Goal: Task Accomplishment & Management: Manage account settings

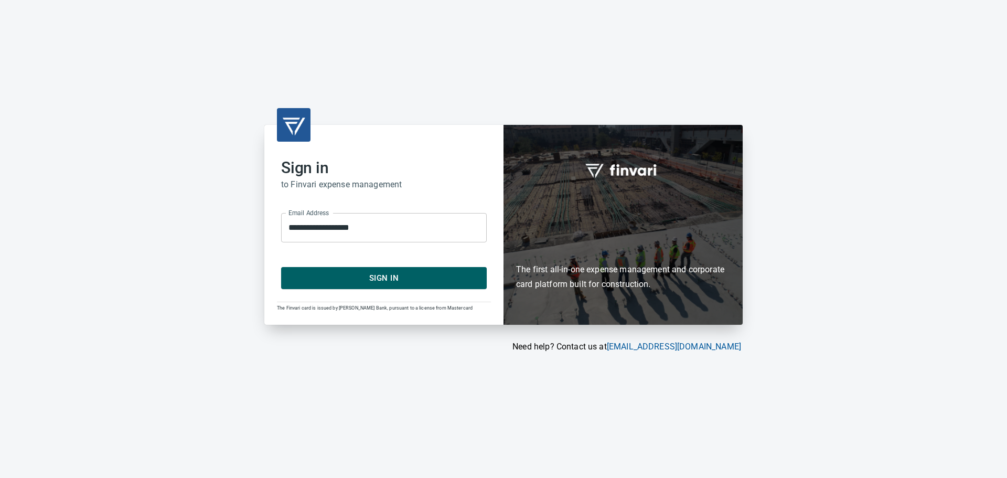
click at [400, 276] on span "Sign In" at bounding box center [384, 278] width 183 height 14
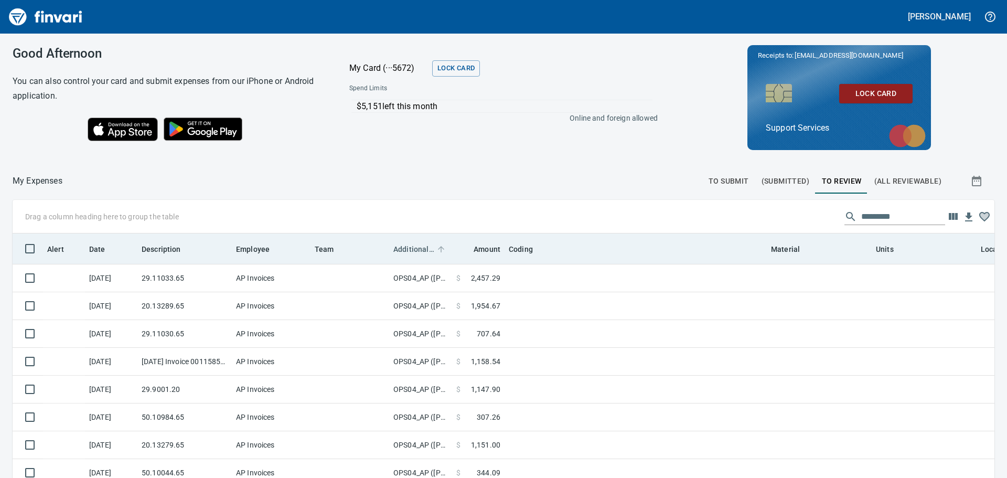
click at [412, 245] on span "Additional Reviewer" at bounding box center [413, 249] width 41 height 13
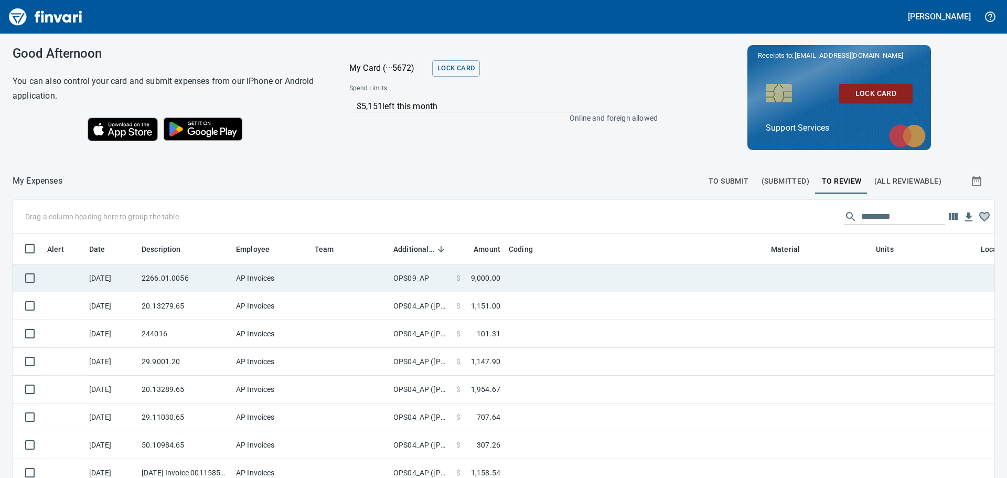
scroll to position [347, 958]
click at [425, 287] on td "OPS09_AP" at bounding box center [420, 278] width 63 height 28
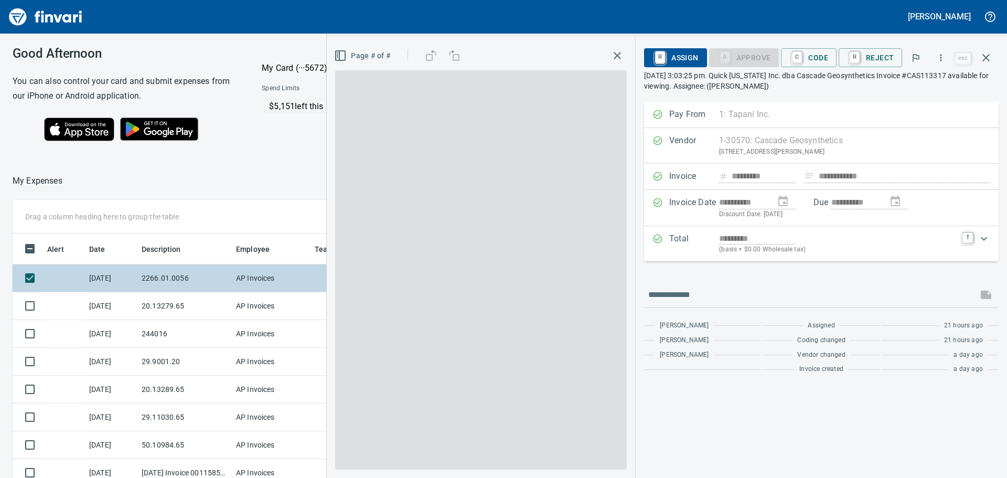
scroll to position [347, 696]
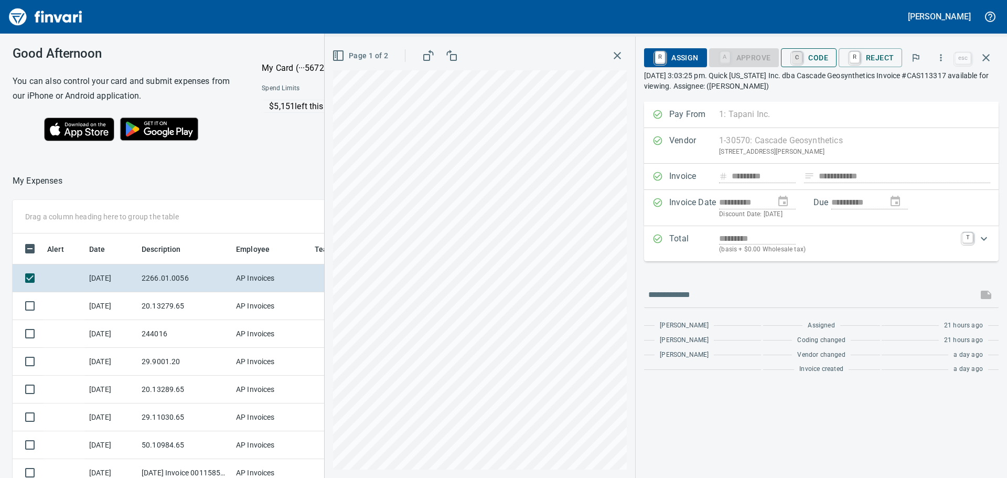
click at [802, 58] on link "C" at bounding box center [797, 58] width 10 height 12
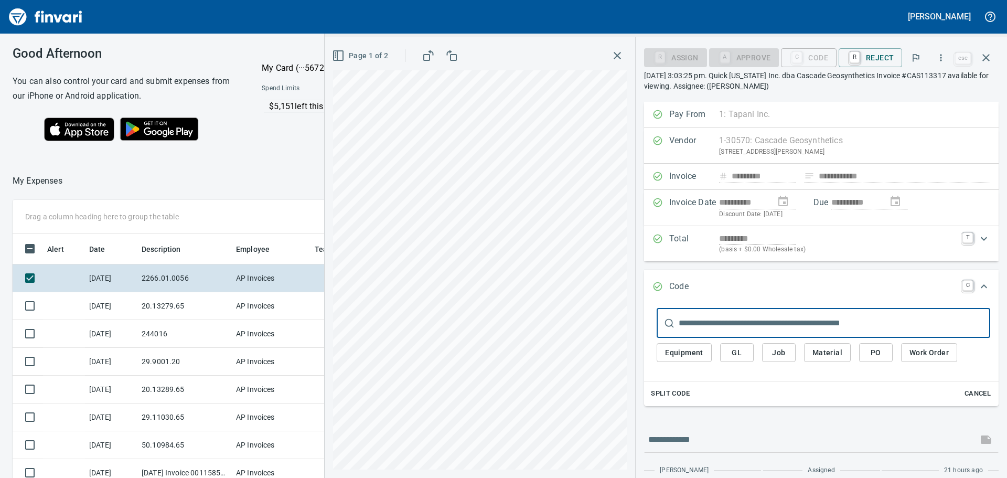
click at [742, 321] on input "text" at bounding box center [835, 322] width 312 height 29
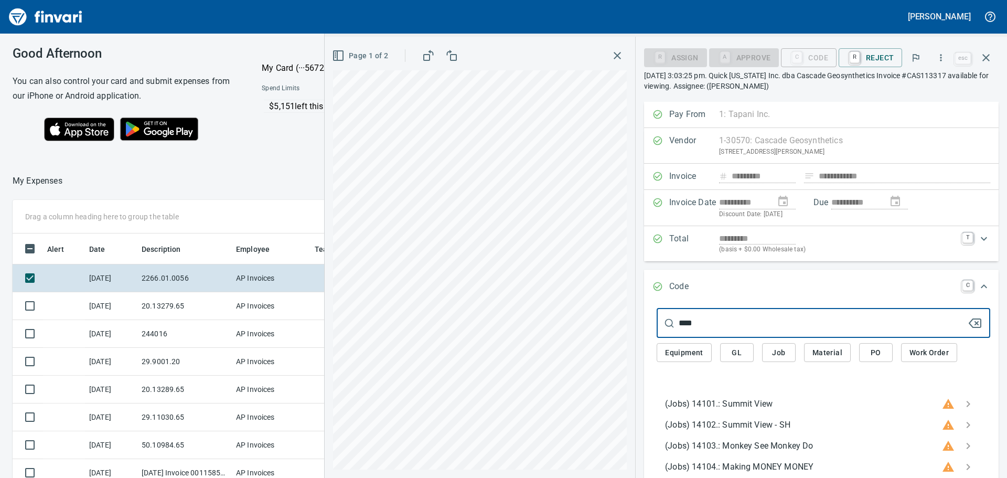
drag, startPoint x: 734, startPoint y: 325, endPoint x: 679, endPoint y: 328, distance: 55.2
click at [679, 328] on div "**** ​" at bounding box center [824, 322] width 334 height 29
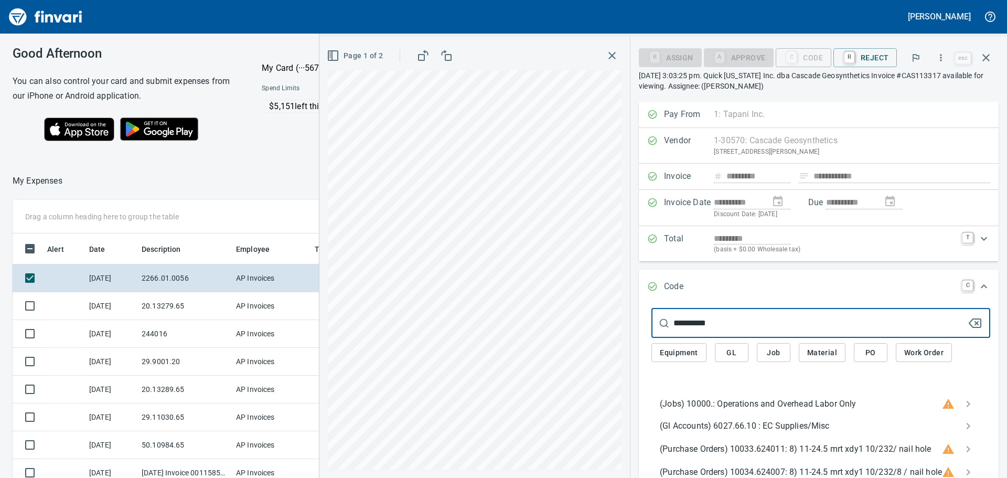
type input "**********"
click at [729, 353] on span "GL" at bounding box center [731, 352] width 17 height 13
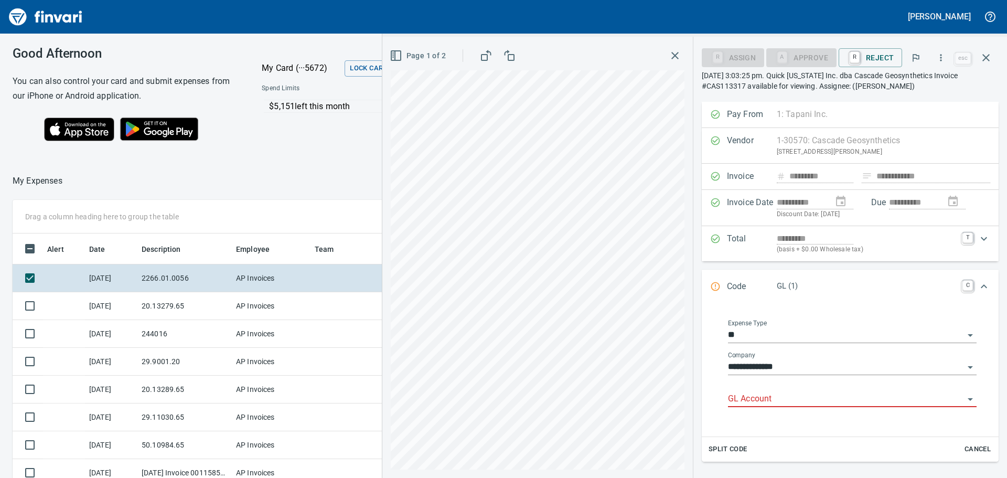
click at [798, 397] on input "GL Account" at bounding box center [846, 399] width 236 height 15
click at [828, 442] on div "6027.66.10: EC Supplies/Misc" at bounding box center [848, 426] width 239 height 34
click at [827, 432] on li "6027.66.10: EC Supplies/Misc" at bounding box center [848, 425] width 239 height 25
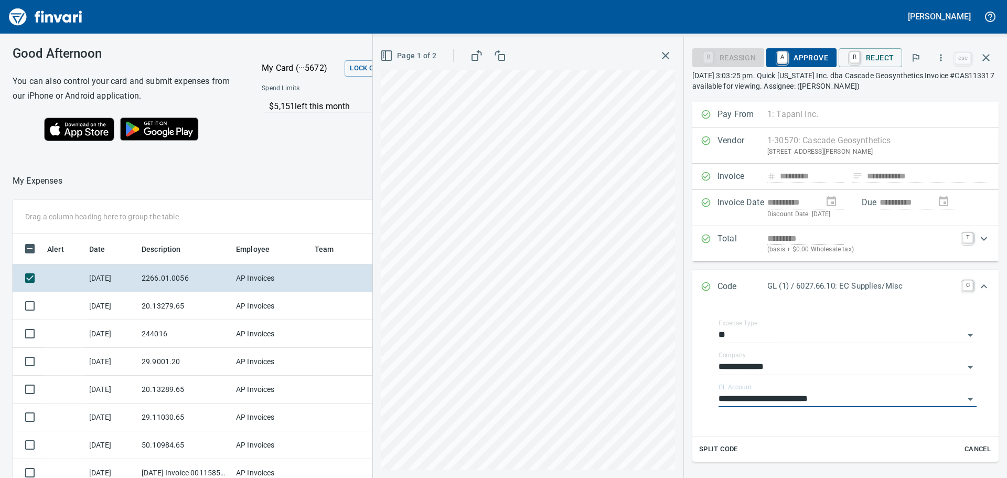
type input "**********"
click at [796, 52] on span "A Approve" at bounding box center [801, 58] width 53 height 18
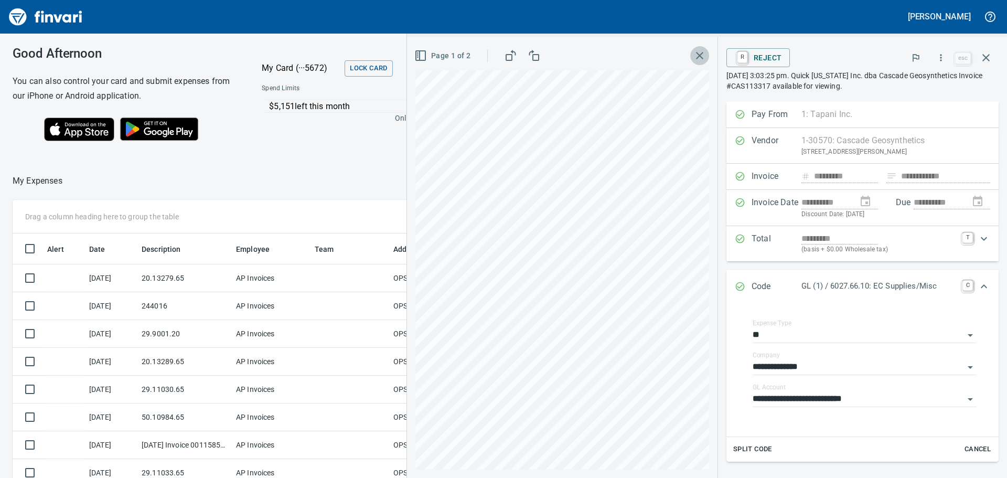
click at [693, 53] on icon "button" at bounding box center [699, 55] width 13 height 13
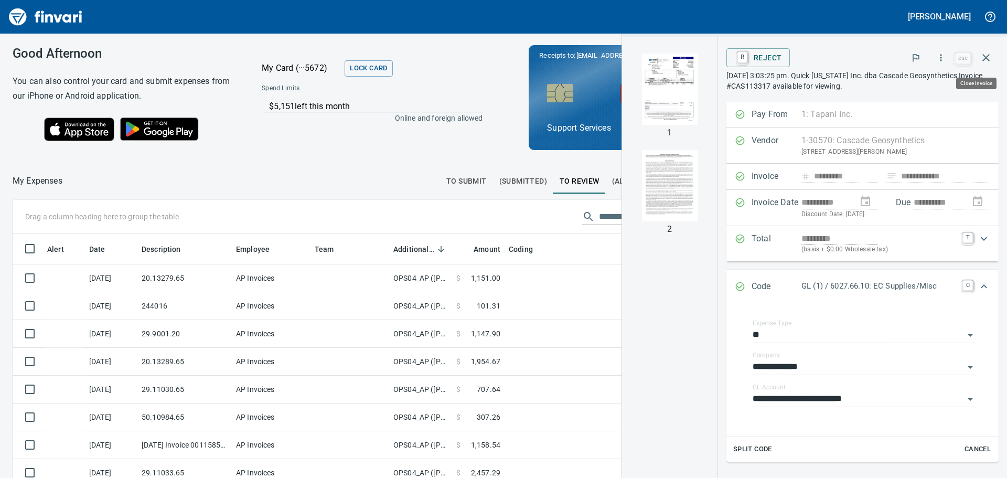
drag, startPoint x: 987, startPoint y: 58, endPoint x: 984, endPoint y: 63, distance: 5.9
click at [988, 59] on icon "button" at bounding box center [985, 57] width 7 height 7
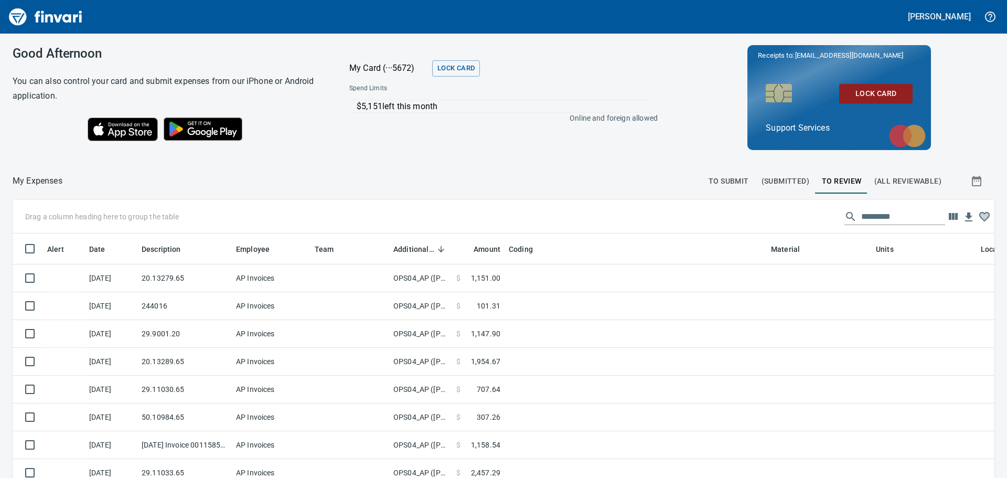
scroll to position [347, 958]
click at [728, 185] on span "To Submit" at bounding box center [729, 181] width 40 height 13
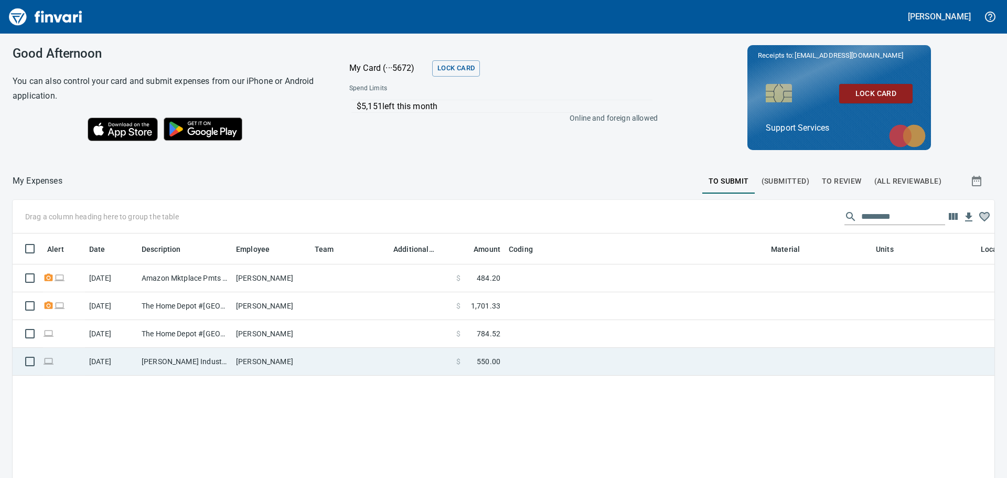
scroll to position [347, 966]
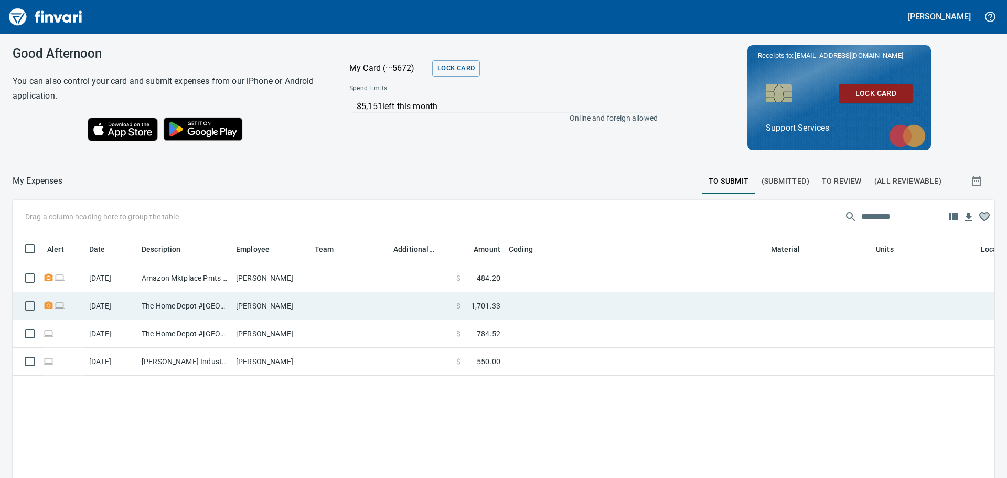
click at [207, 307] on td "The Home Depot #[GEOGRAPHIC_DATA]" at bounding box center [184, 306] width 94 height 28
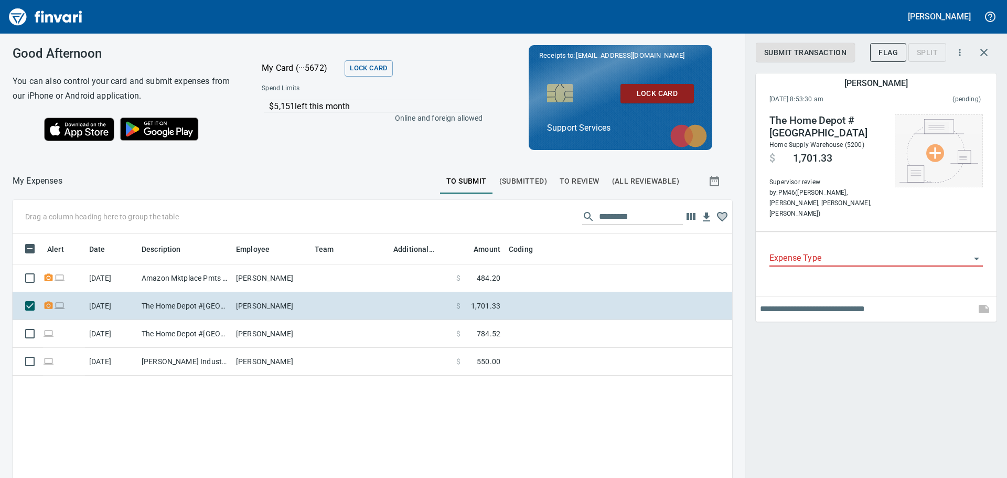
scroll to position [347, 704]
click at [909, 141] on img at bounding box center [938, 150] width 79 height 63
drag, startPoint x: 862, startPoint y: 288, endPoint x: 853, endPoint y: 345, distance: 57.3
click at [853, 345] on div at bounding box center [503, 239] width 1007 height 478
click at [858, 251] on input "Expense Type" at bounding box center [869, 258] width 201 height 15
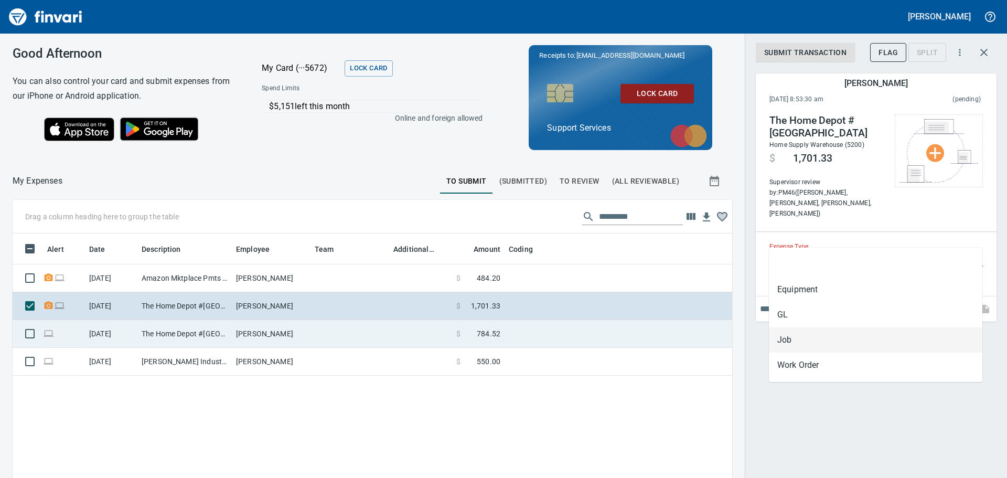
click at [513, 330] on td at bounding box center [636, 334] width 262 height 28
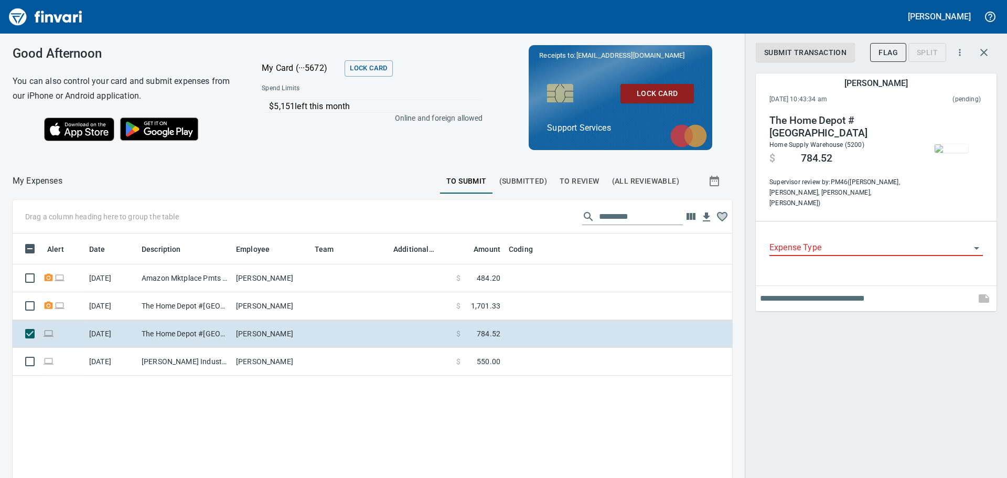
click at [945, 146] on img "button" at bounding box center [952, 148] width 34 height 8
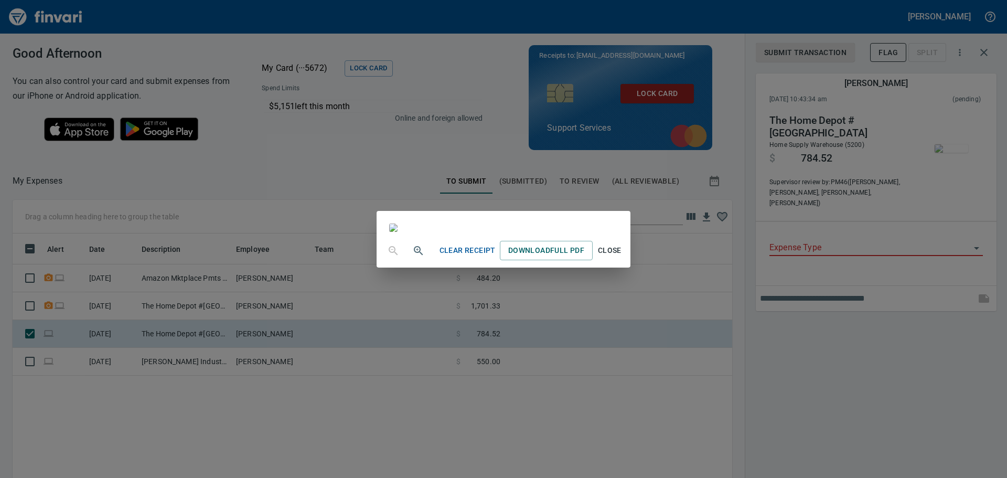
click at [840, 334] on div "Clear Receipt Download Full PDF Close" at bounding box center [503, 239] width 1007 height 478
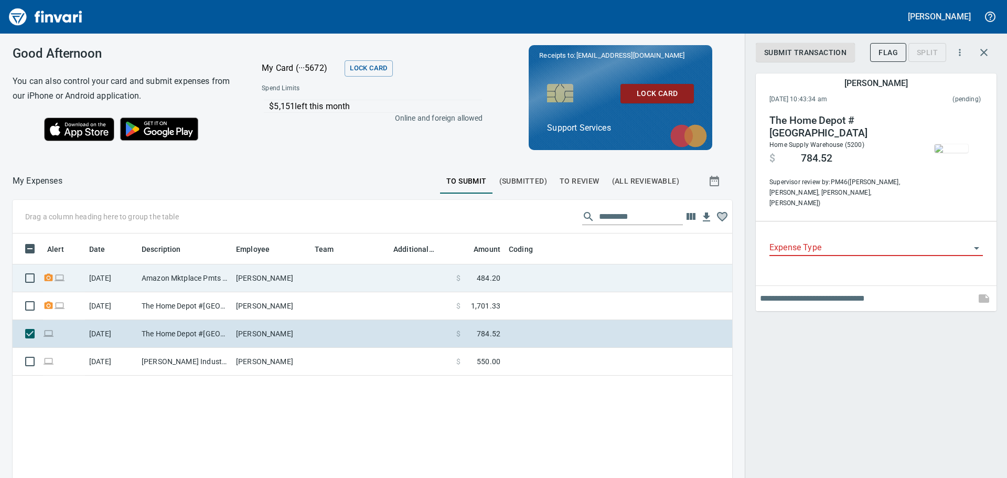
click at [227, 272] on td "Amazon Mktplace Pmts [DOMAIN_NAME][URL] WA" at bounding box center [184, 278] width 94 height 28
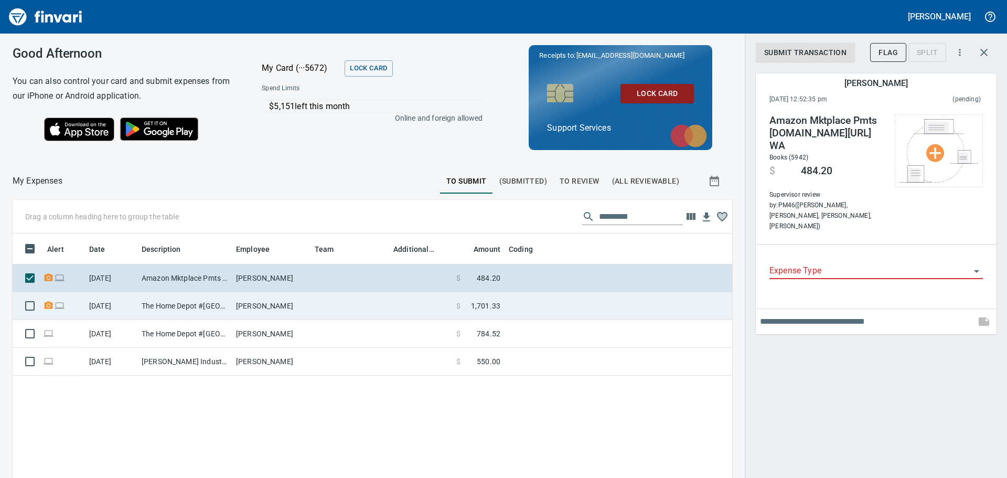
click at [504, 305] on td "$ 1,701.33" at bounding box center [478, 306] width 52 height 28
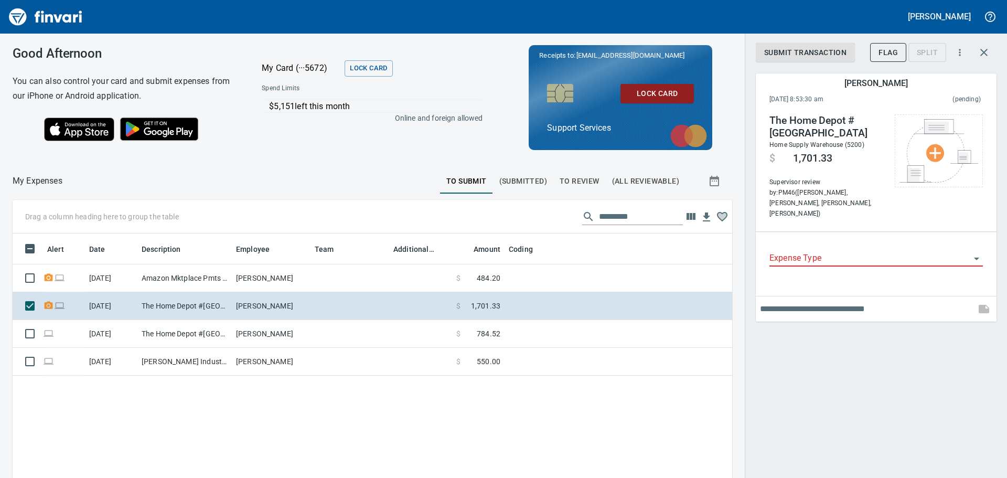
click at [872, 243] on div "Expense Type" at bounding box center [875, 255] width 213 height 24
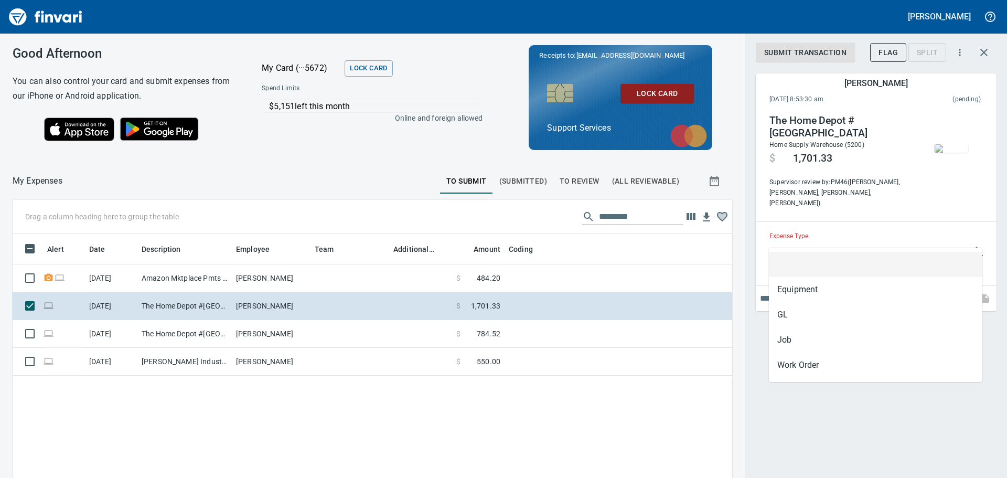
click at [844, 241] on input "Expense Type" at bounding box center [869, 248] width 201 height 15
click at [797, 291] on li "Equipment" at bounding box center [875, 289] width 213 height 25
type input "*********"
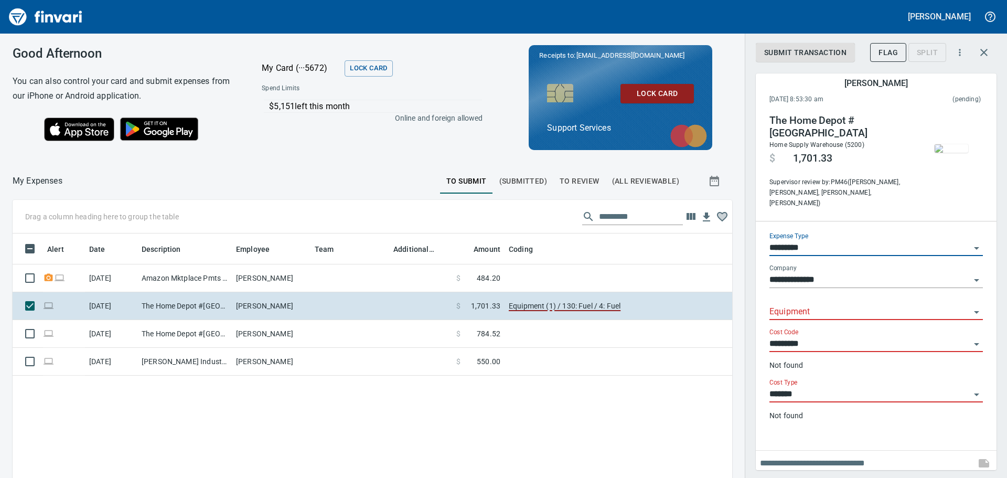
click at [802, 305] on input "Equipment" at bounding box center [869, 312] width 201 height 15
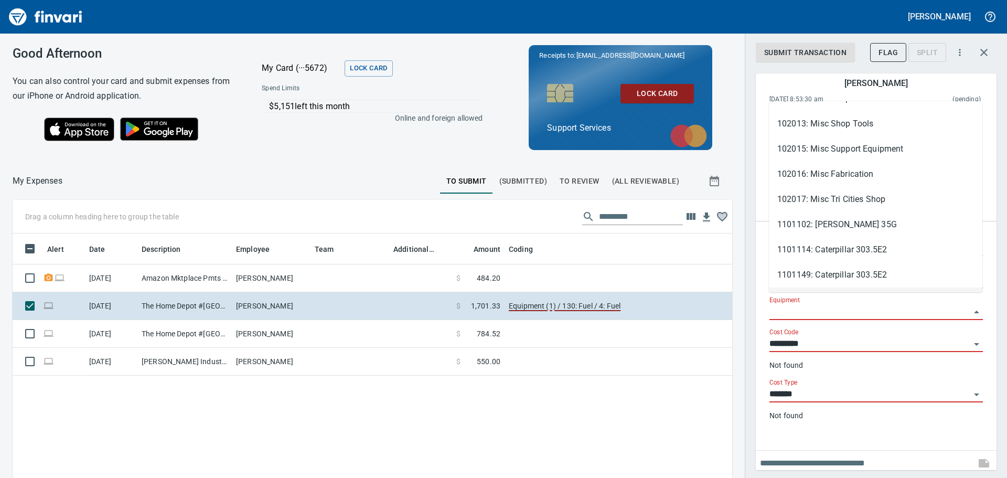
scroll to position [0, 0]
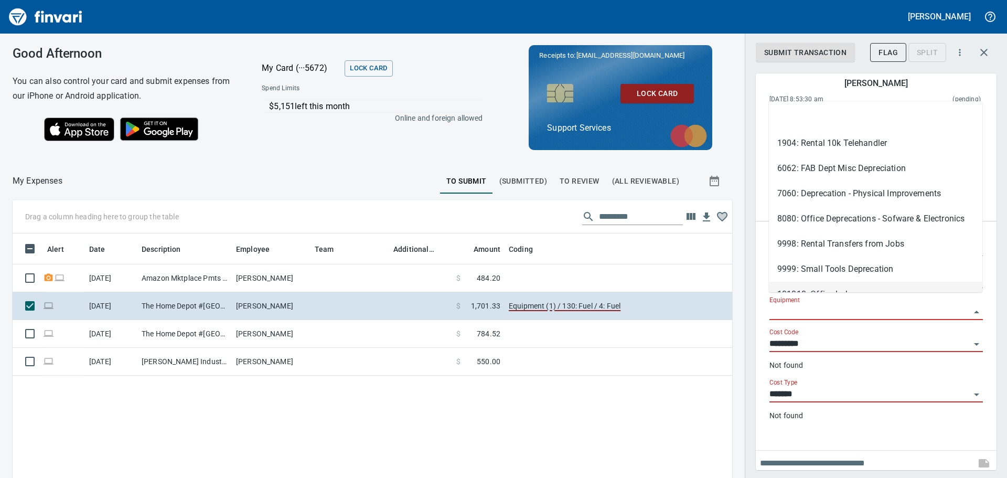
click at [795, 305] on input "Equipment" at bounding box center [869, 312] width 201 height 15
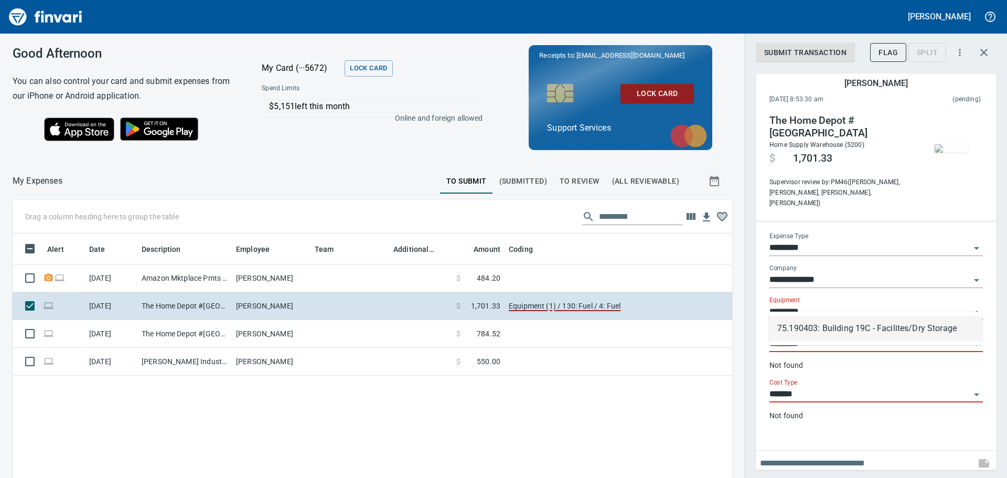
scroll to position [347, 704]
click at [811, 326] on li "75.190403: Building 19C - Facilites/Dry Storage" at bounding box center [875, 328] width 213 height 25
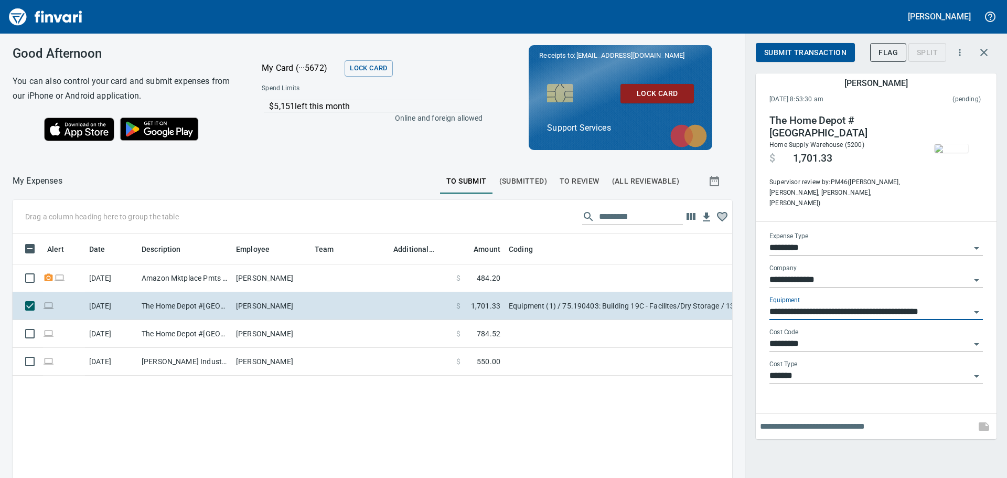
type input "**********"
click at [835, 369] on input "*******" at bounding box center [869, 376] width 201 height 15
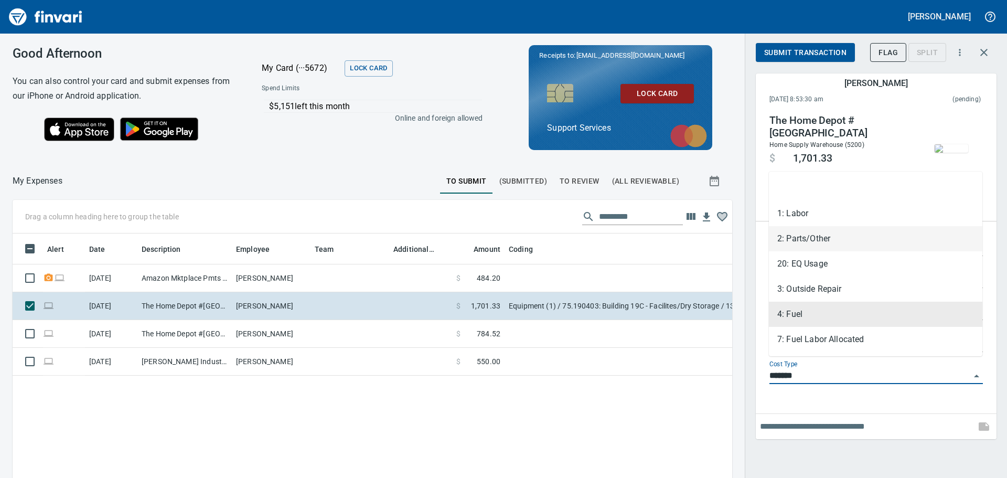
click at [814, 236] on li "2: Parts/Other" at bounding box center [875, 238] width 213 height 25
type input "**********"
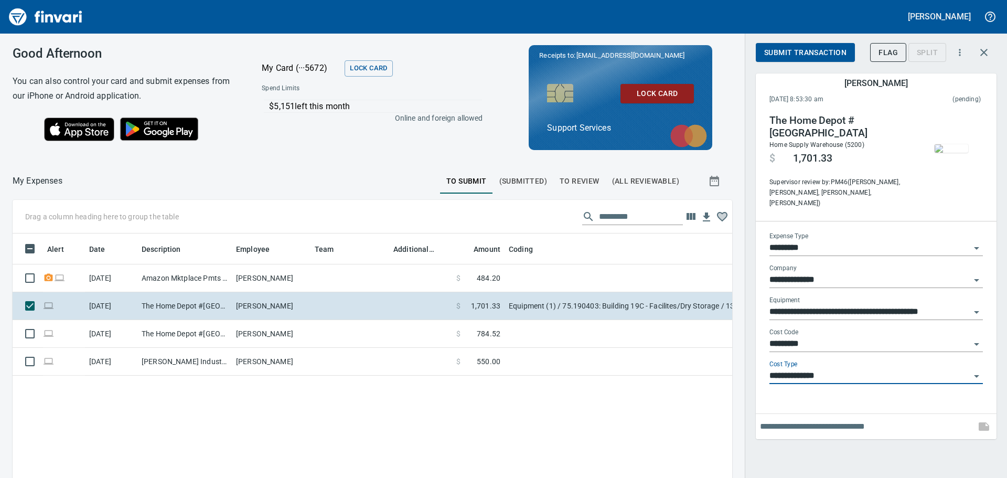
click at [843, 369] on input "**********" at bounding box center [869, 376] width 201 height 15
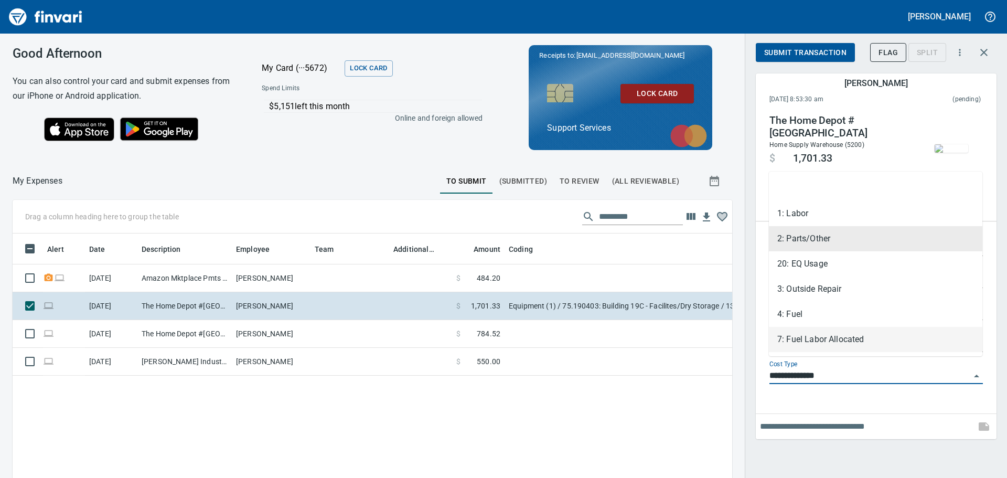
click at [833, 402] on div "**********" at bounding box center [876, 266] width 241 height 346
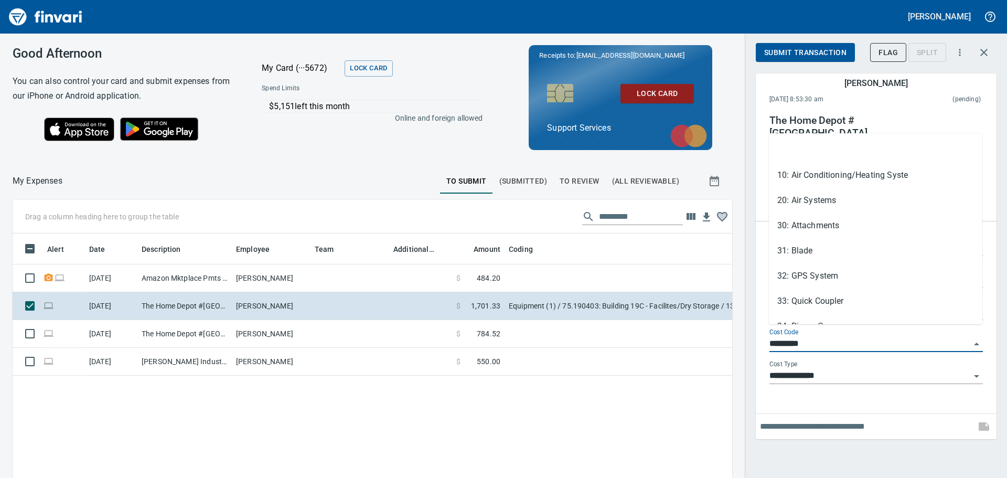
click at [844, 338] on input "*********" at bounding box center [869, 344] width 201 height 15
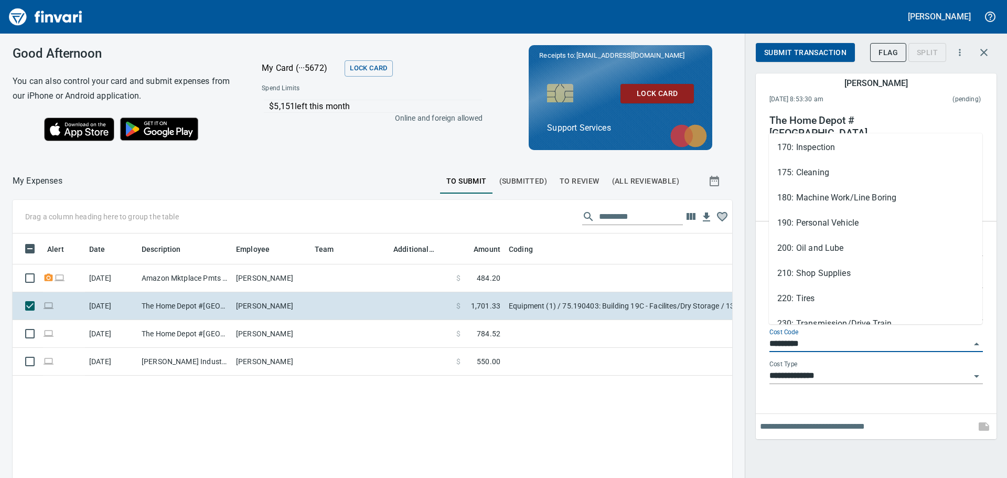
scroll to position [629, 0]
click at [822, 203] on li "180: Machine Work/Line Boring" at bounding box center [875, 200] width 213 height 25
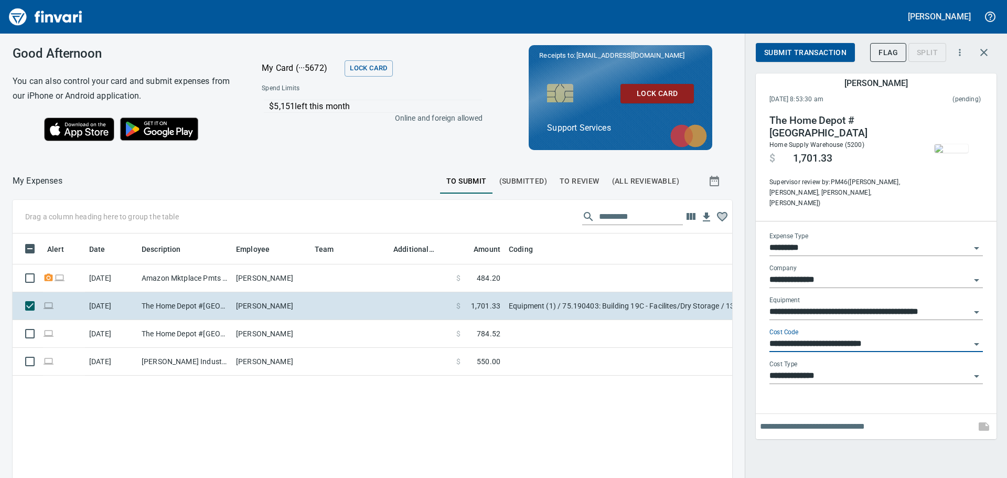
type input "**********"
click at [829, 369] on input "**********" at bounding box center [869, 376] width 201 height 15
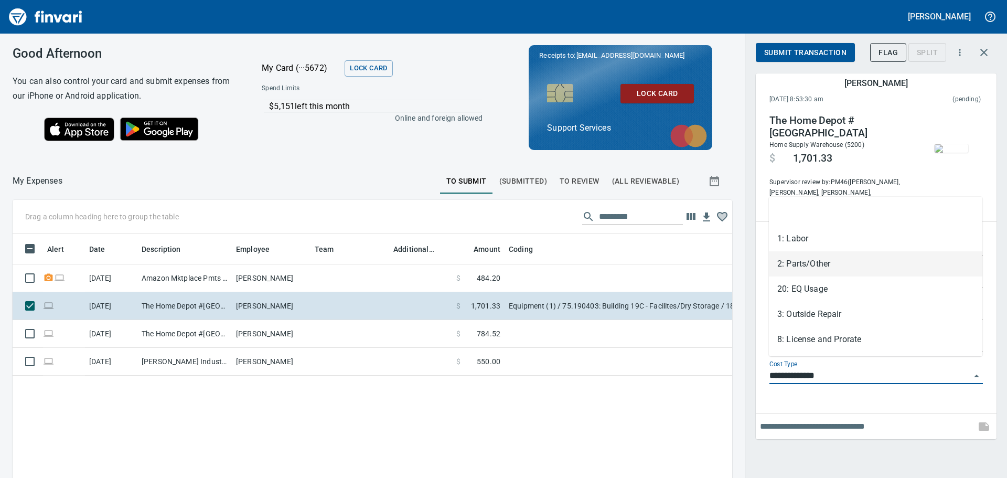
click at [829, 266] on li "2: Parts/Other" at bounding box center [875, 263] width 213 height 25
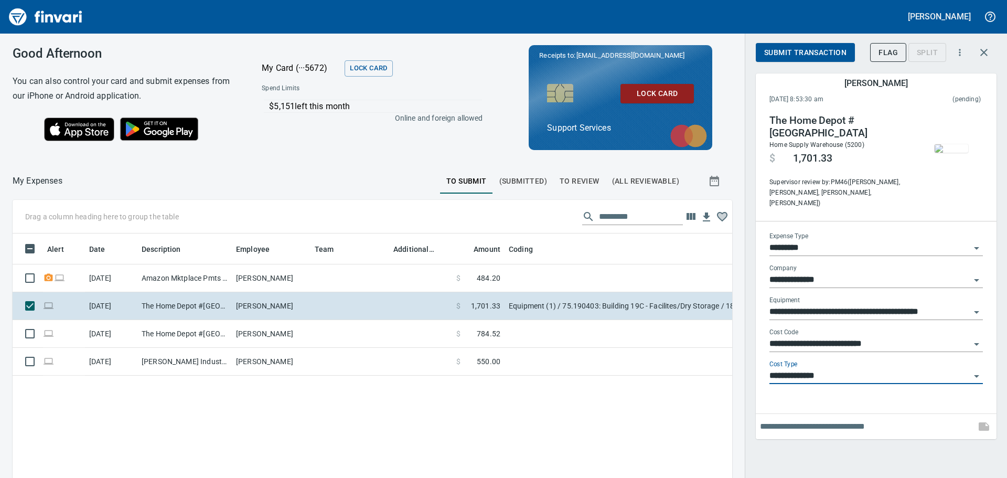
click at [812, 418] on input "text" at bounding box center [865, 426] width 211 height 17
click at [931, 422] on input "**********" at bounding box center [865, 426] width 211 height 17
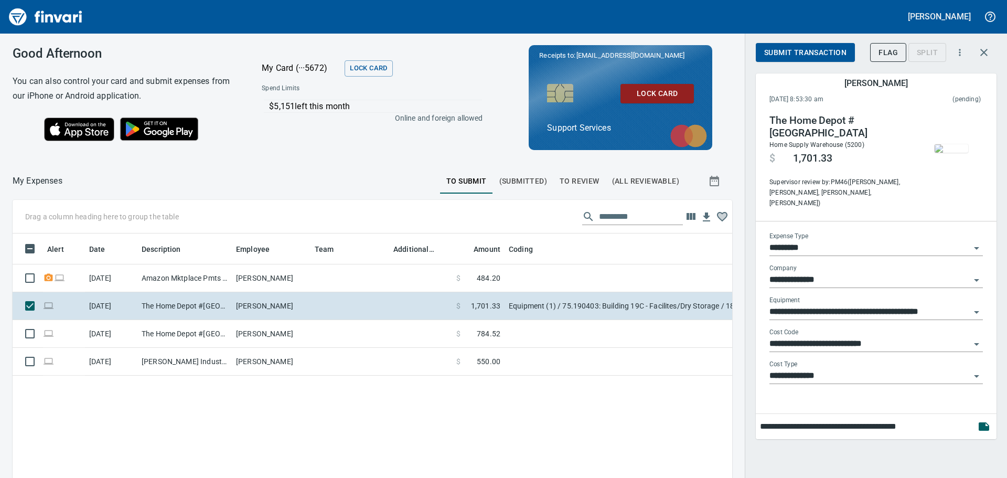
type input "**********"
click at [982, 422] on icon "button" at bounding box center [984, 426] width 10 height 8
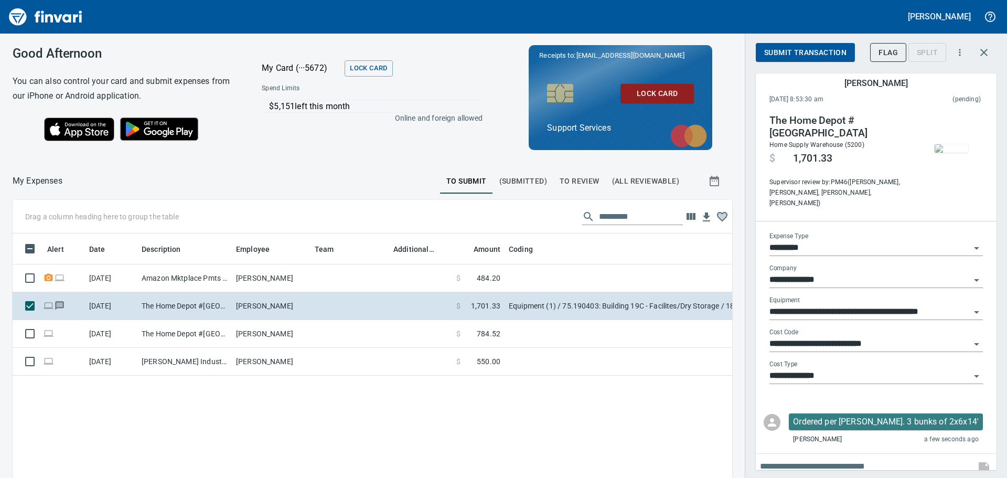
click at [813, 50] on span "Submit Transaction" at bounding box center [805, 52] width 82 height 13
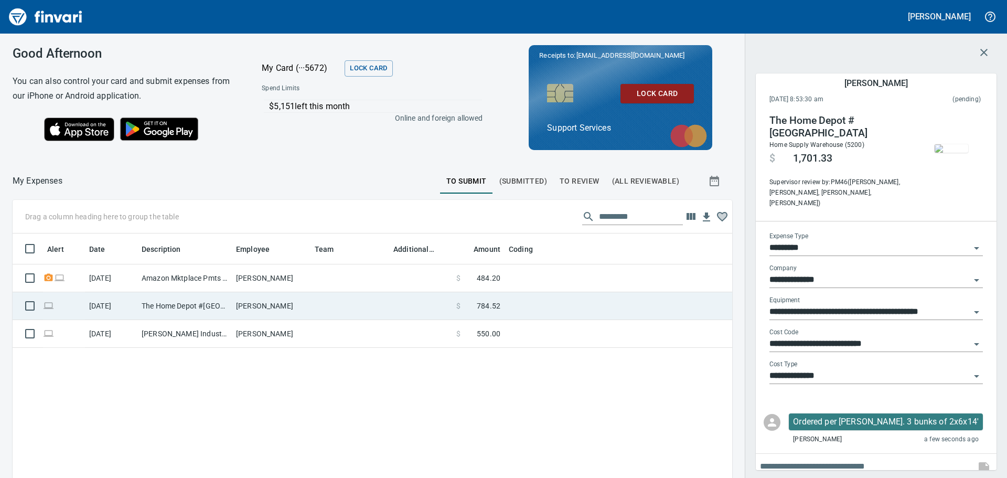
click at [419, 312] on td at bounding box center [420, 306] width 63 height 28
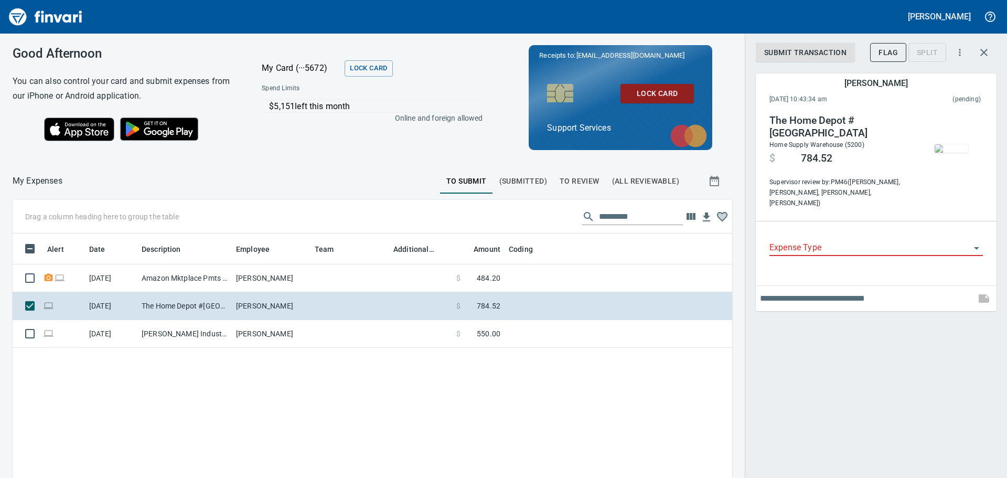
click at [819, 241] on input "Expense Type" at bounding box center [869, 248] width 201 height 15
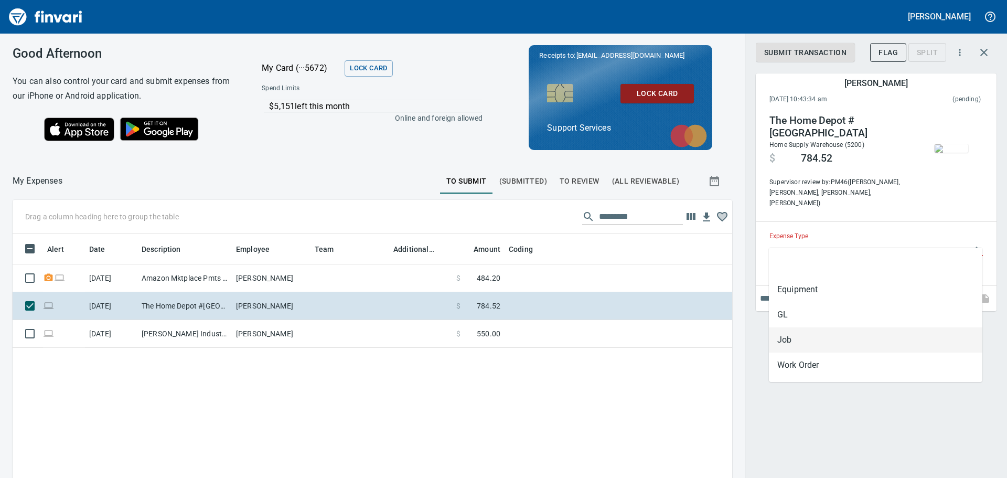
click at [810, 336] on li "Job" at bounding box center [875, 339] width 213 height 25
type input "***"
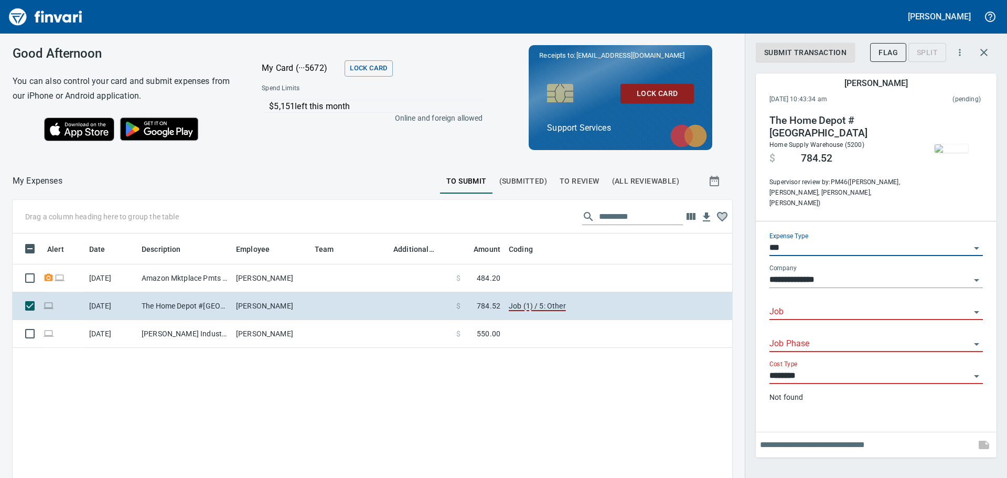
click at [813, 305] on input "Job" at bounding box center [869, 312] width 201 height 15
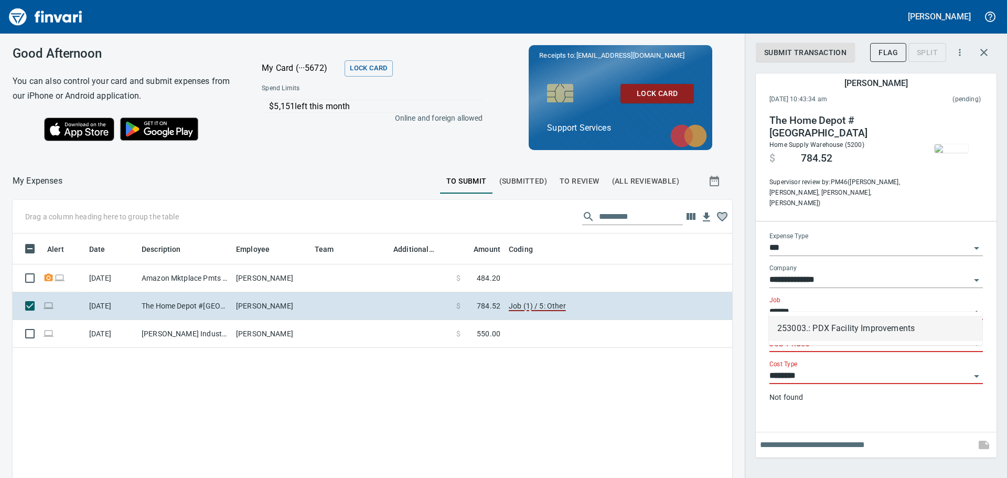
click at [831, 332] on li "253003.: PDX Facility Improvements" at bounding box center [875, 328] width 213 height 25
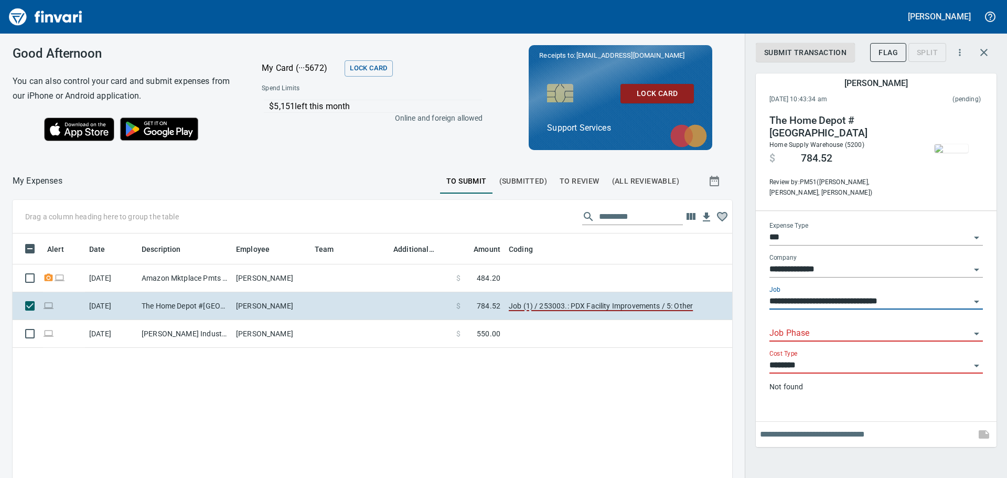
type input "**********"
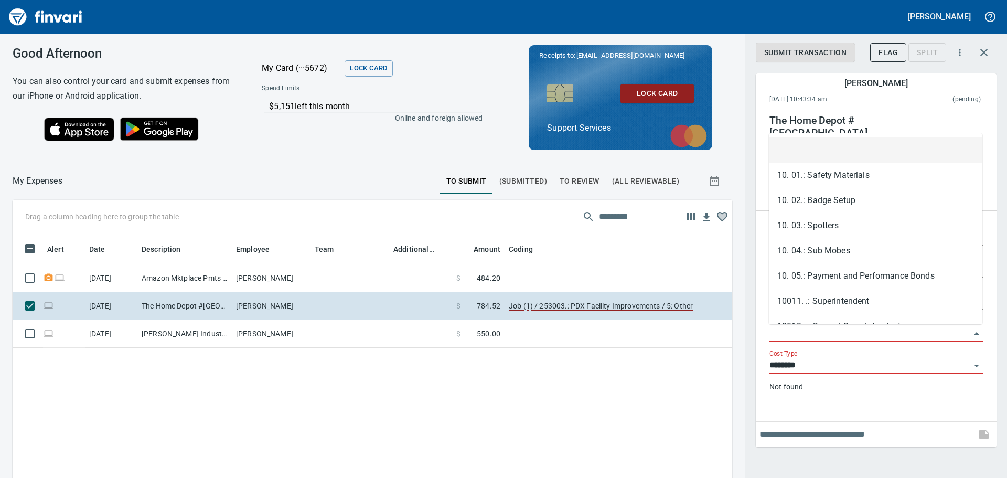
click at [786, 332] on input "Job Phase" at bounding box center [869, 333] width 201 height 15
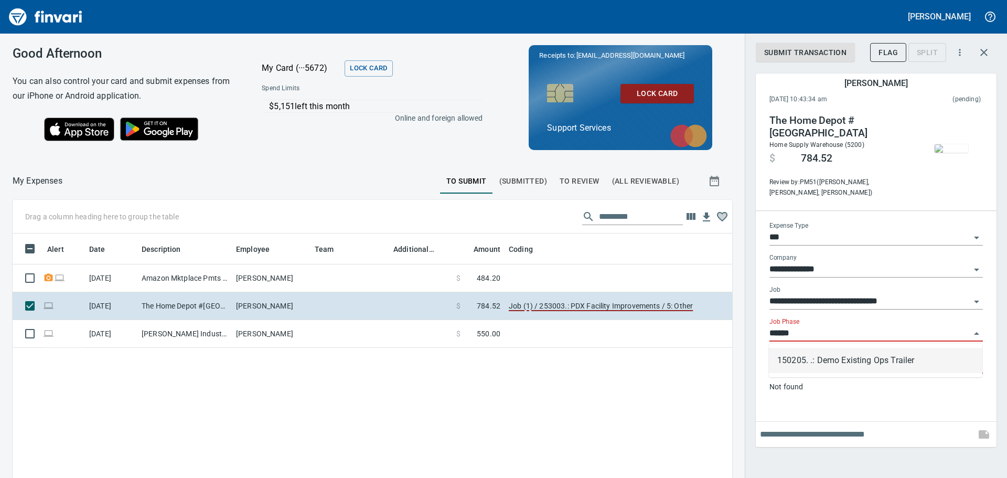
click at [850, 358] on li "150205. .: Demo Existing Ops Trailer" at bounding box center [875, 360] width 213 height 25
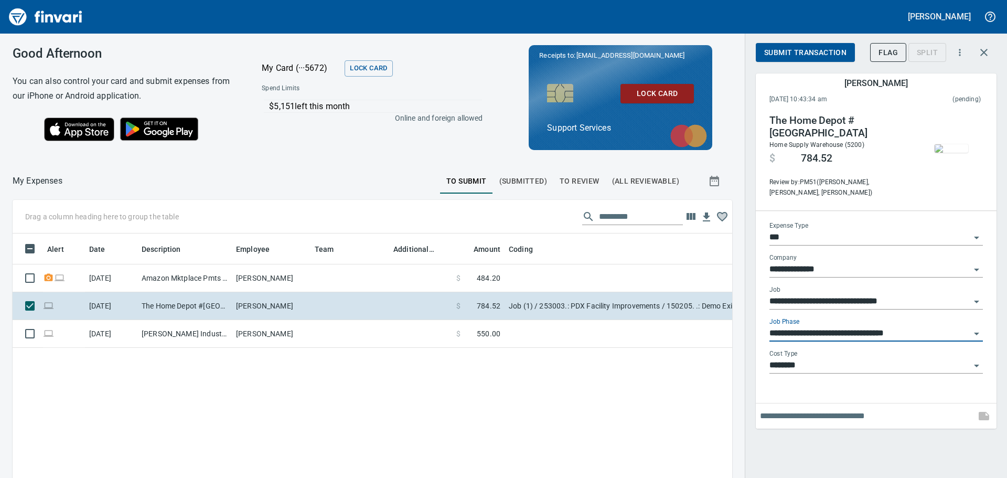
click at [843, 355] on div "Cost Type ********" at bounding box center [875, 362] width 213 height 24
type input "**********"
click at [823, 375] on div "Cost Type ********" at bounding box center [875, 366] width 213 height 32
click at [820, 420] on input "text" at bounding box center [865, 415] width 211 height 17
click at [824, 364] on input "********" at bounding box center [869, 365] width 201 height 15
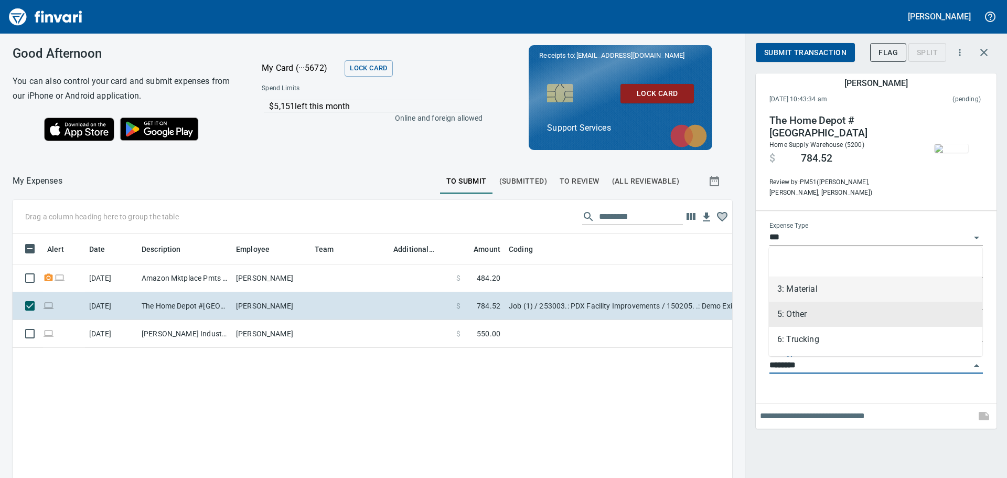
click at [821, 291] on li "3: Material" at bounding box center [875, 288] width 213 height 25
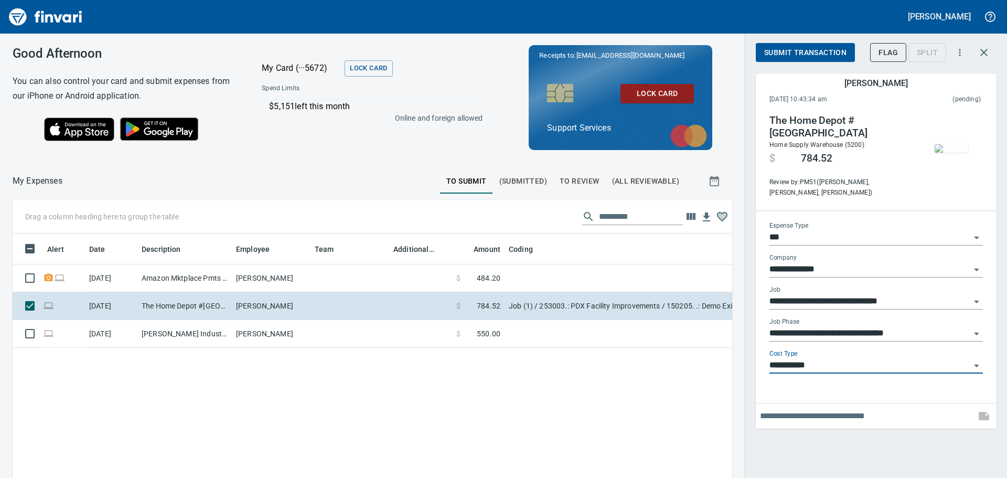
click at [819, 367] on input "**********" at bounding box center [869, 365] width 201 height 15
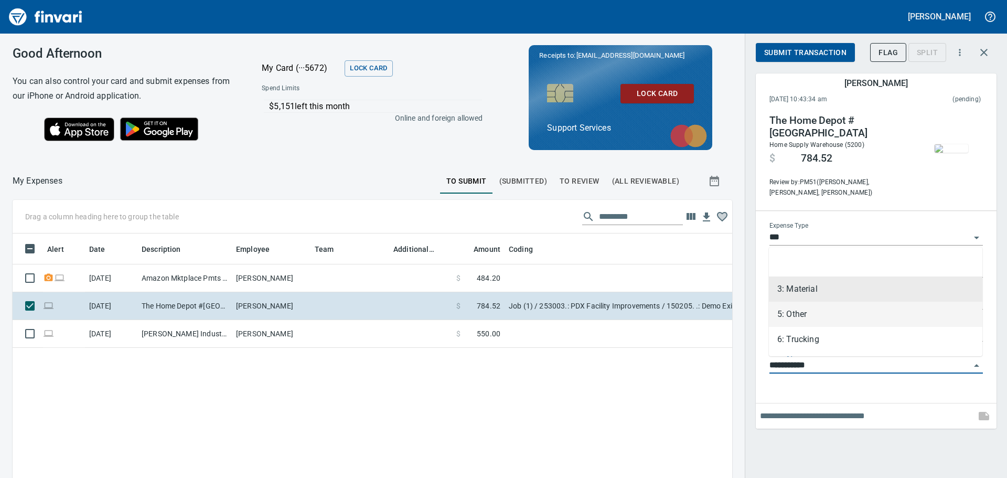
click at [815, 321] on li "5: Other" at bounding box center [875, 314] width 213 height 25
type input "********"
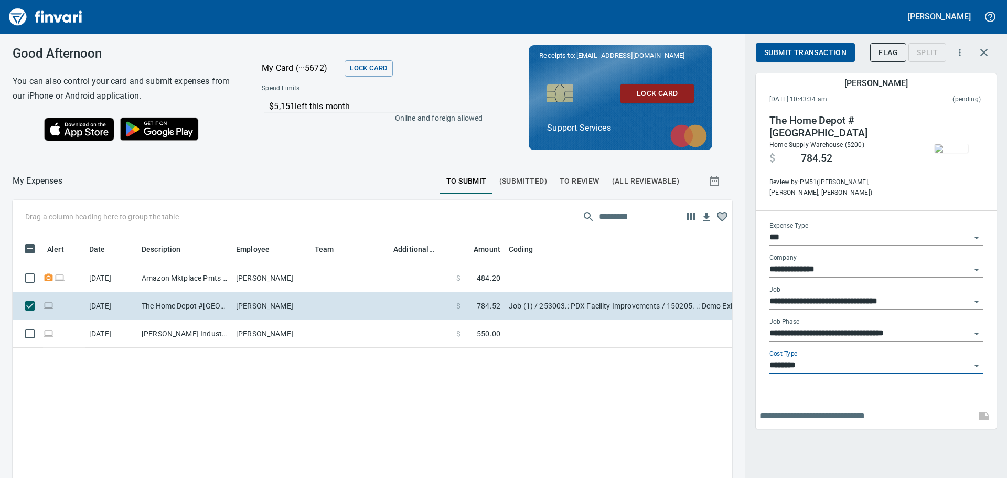
click at [815, 403] on div at bounding box center [876, 415] width 241 height 25
click at [816, 411] on input "text" at bounding box center [865, 415] width 211 height 17
type input "*"
click at [800, 404] on div at bounding box center [876, 415] width 241 height 25
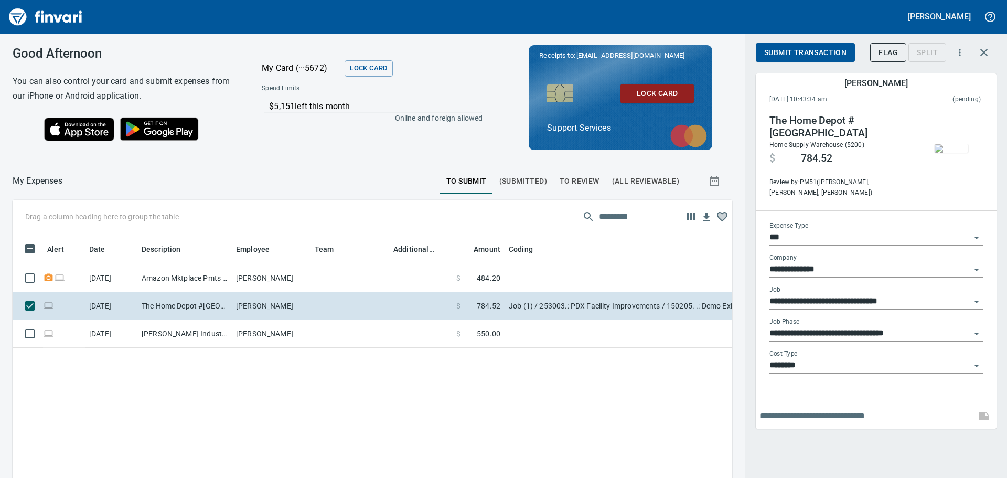
click at [800, 420] on input "text" at bounding box center [865, 415] width 211 height 17
click at [799, 409] on input "text" at bounding box center [865, 415] width 211 height 17
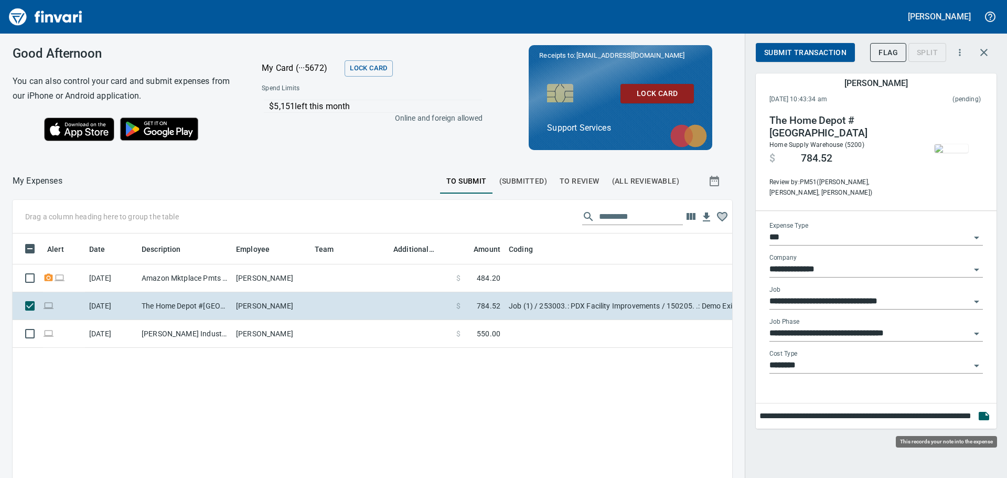
type input "**********"
click at [985, 412] on icon "button" at bounding box center [984, 416] width 10 height 8
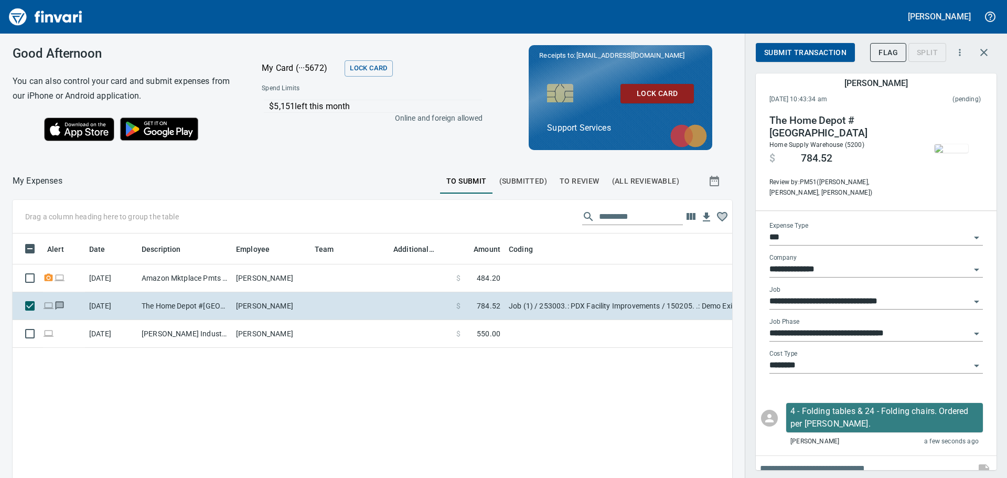
click at [821, 55] on span "Submit Transaction" at bounding box center [805, 52] width 82 height 13
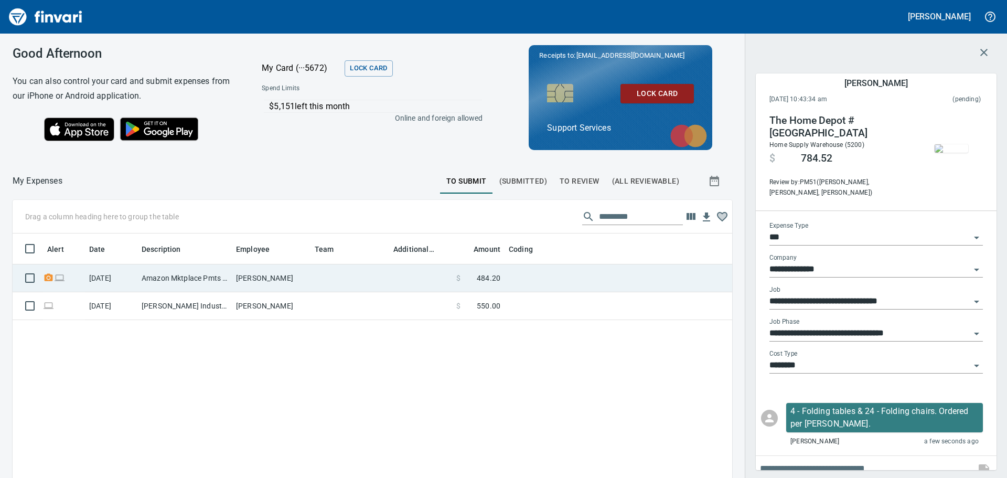
click at [484, 276] on span "484.20" at bounding box center [489, 278] width 24 height 10
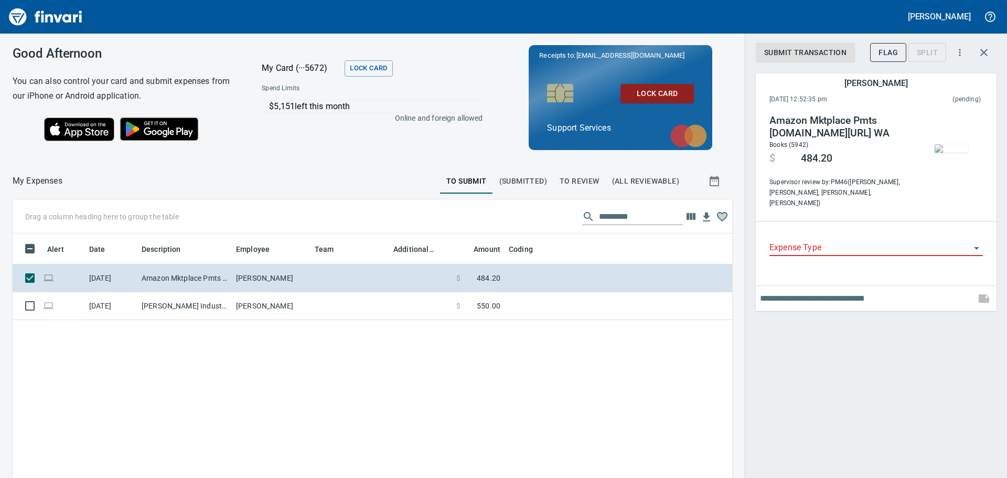
click at [858, 241] on input "Expense Type" at bounding box center [869, 248] width 201 height 15
click at [762, 328] on div "Submit Transaction Flag Split Jessica Whittaker October 3rd 2025, 12:52:35 pm (…" at bounding box center [876, 239] width 262 height 478
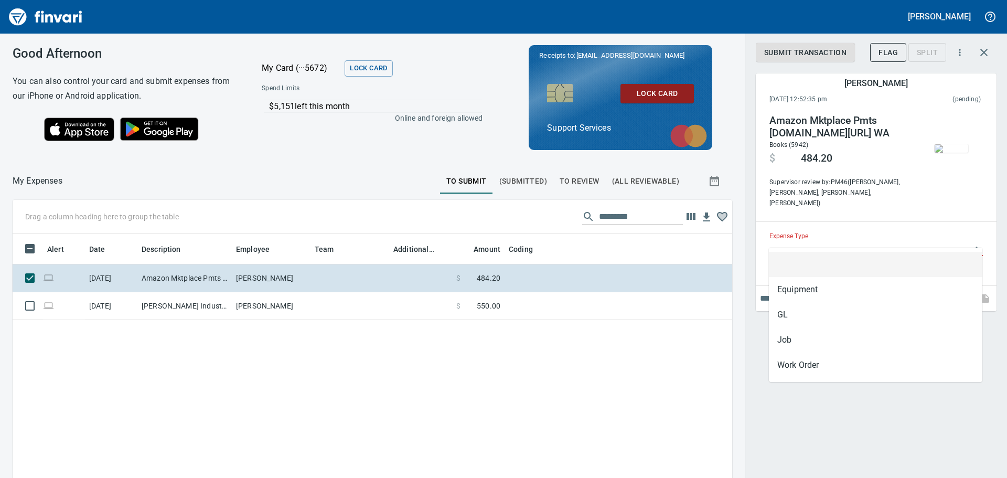
click at [865, 241] on input "Expense Type" at bounding box center [869, 248] width 201 height 15
click at [810, 318] on li "GL" at bounding box center [875, 314] width 213 height 25
type input "**"
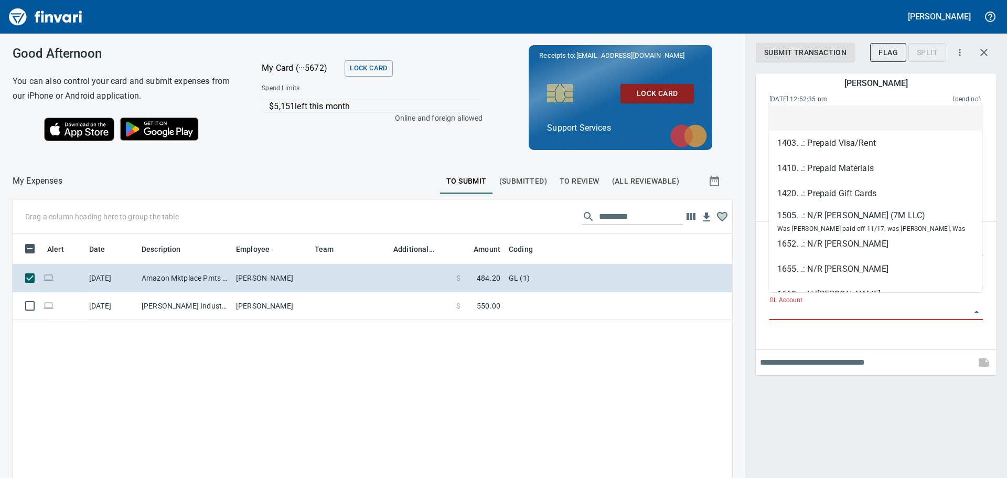
click at [799, 305] on input "GL Account" at bounding box center [869, 312] width 201 height 15
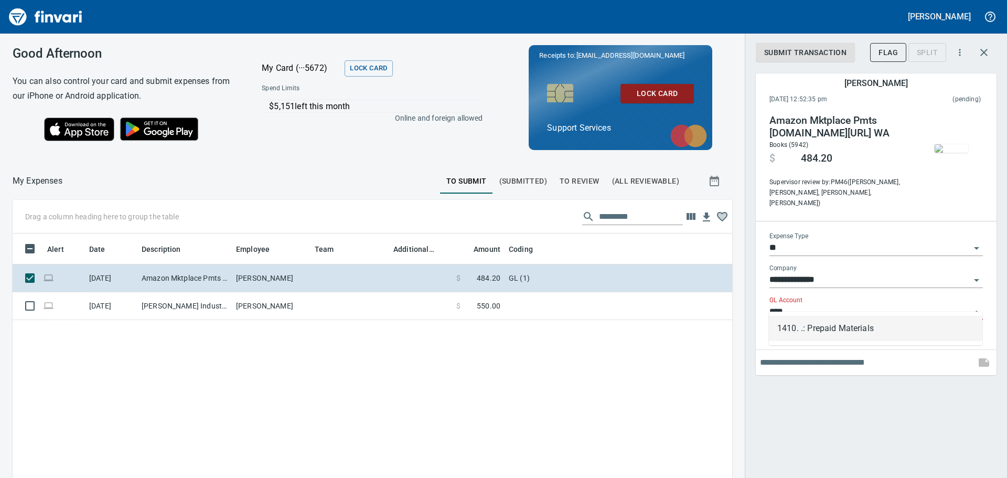
click at [818, 327] on li "1410. .: Prepaid Materials" at bounding box center [875, 328] width 213 height 25
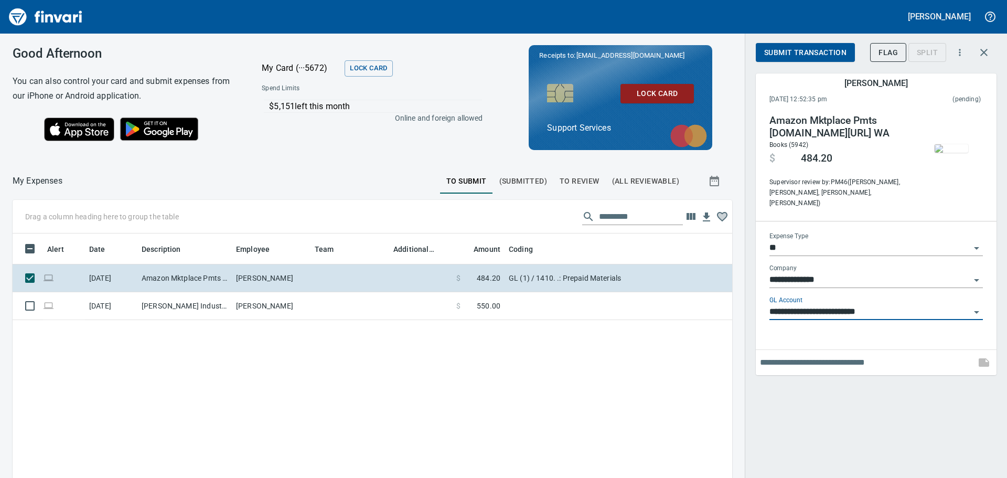
type input "**********"
click at [511, 320] on div "Alert Date Description Employee Team Additional Reviewer Amount Coding Material…" at bounding box center [373, 410] width 720 height 355
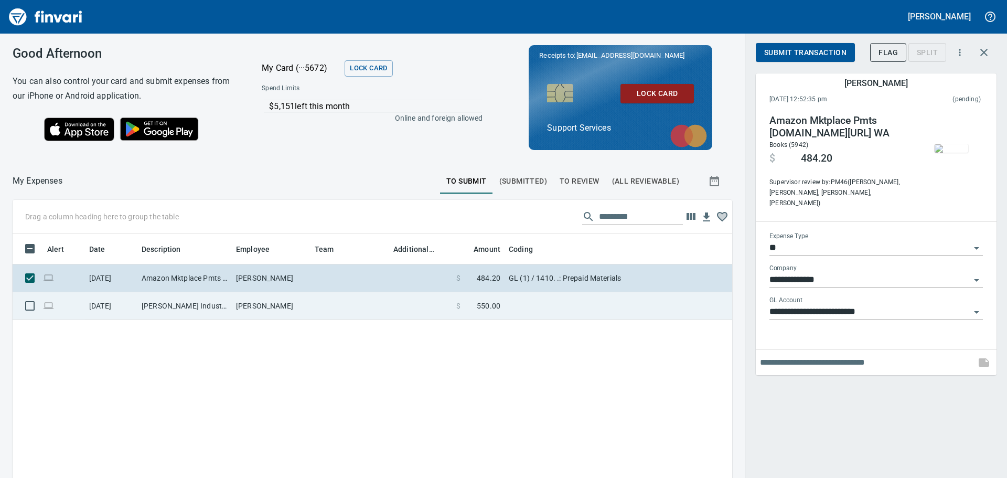
click at [508, 299] on td at bounding box center [636, 306] width 262 height 28
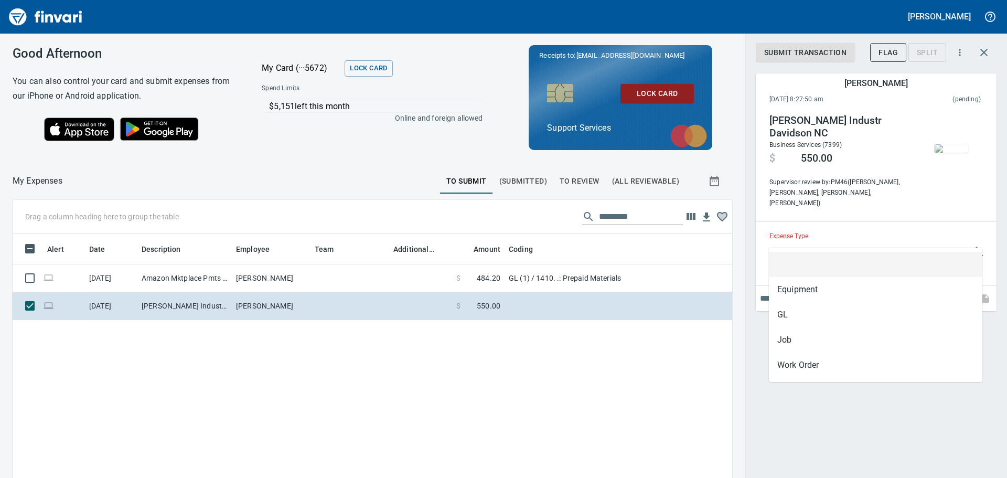
click at [863, 241] on input "Expense Type" at bounding box center [869, 248] width 201 height 15
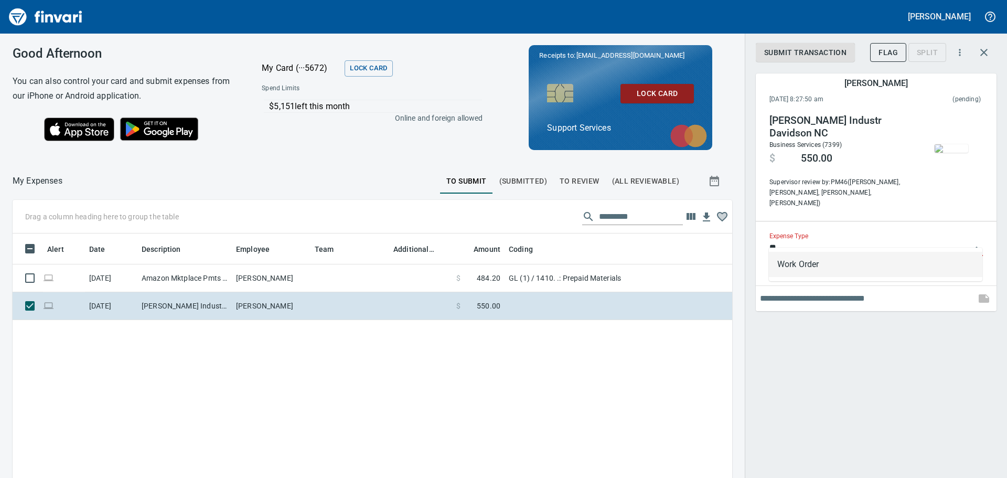
type input "*"
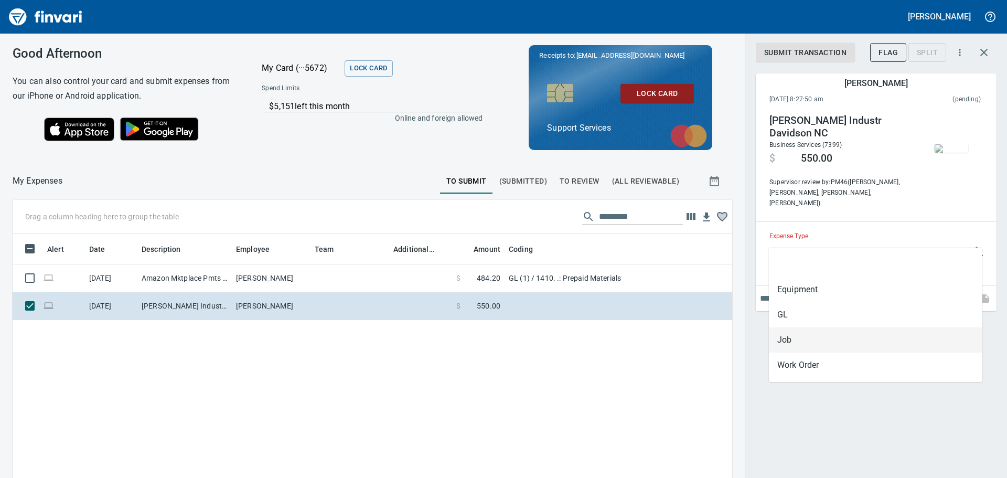
click at [792, 329] on li "Job" at bounding box center [875, 339] width 213 height 25
type input "***"
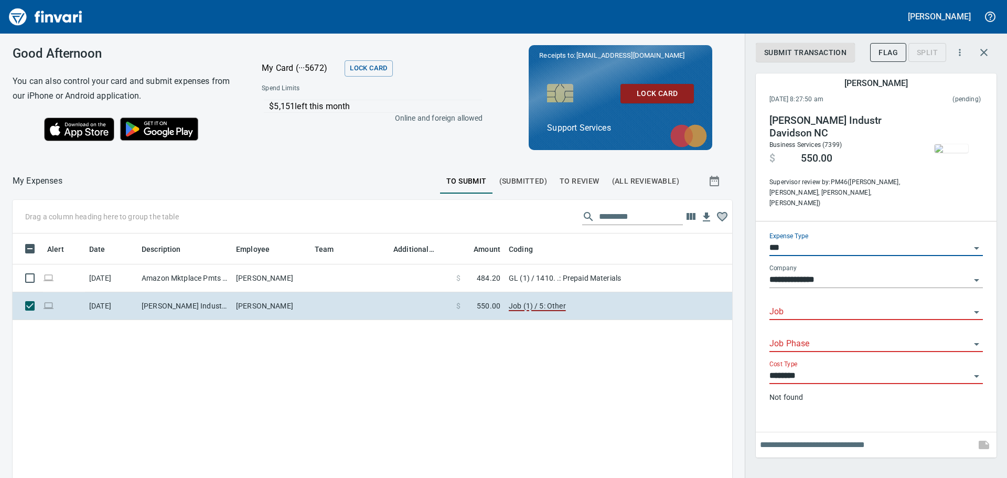
click at [800, 296] on div "Job" at bounding box center [875, 308] width 213 height 24
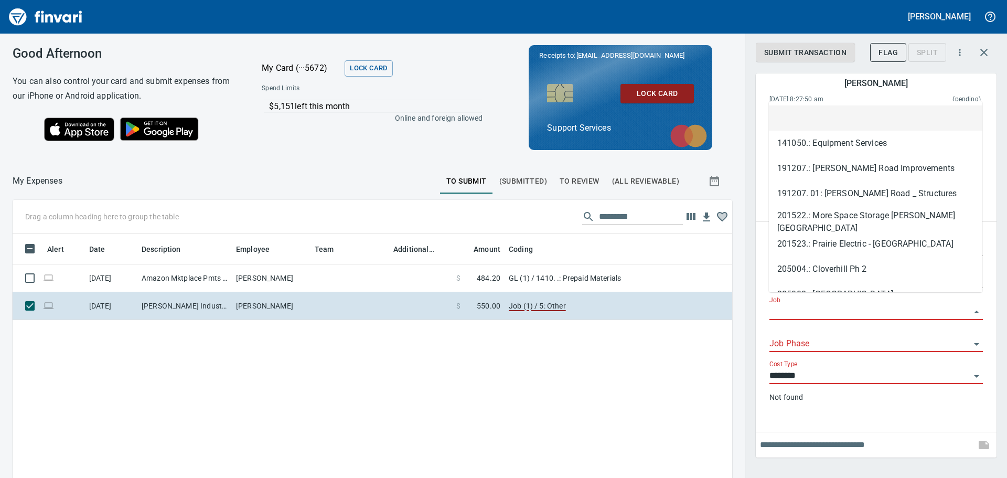
click at [835, 305] on input "Job" at bounding box center [869, 312] width 201 height 15
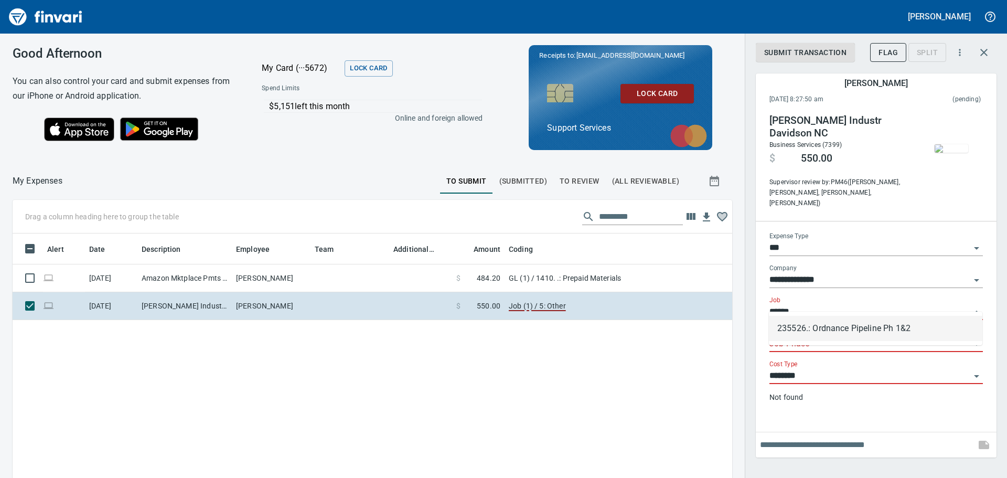
click at [787, 333] on li "235526.: Ordnance Pipeline Ph 1&2" at bounding box center [875, 328] width 213 height 25
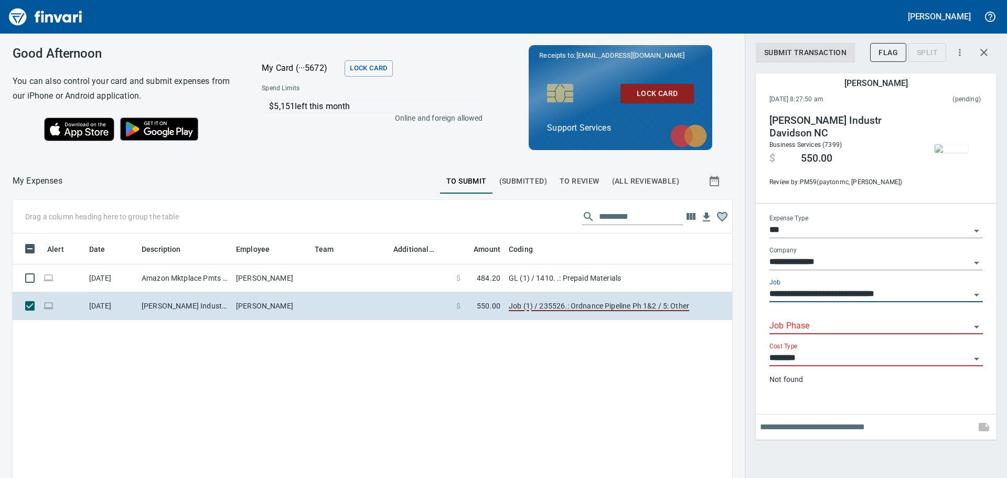
type input "**********"
click at [792, 326] on input "Job Phase" at bounding box center [869, 326] width 201 height 15
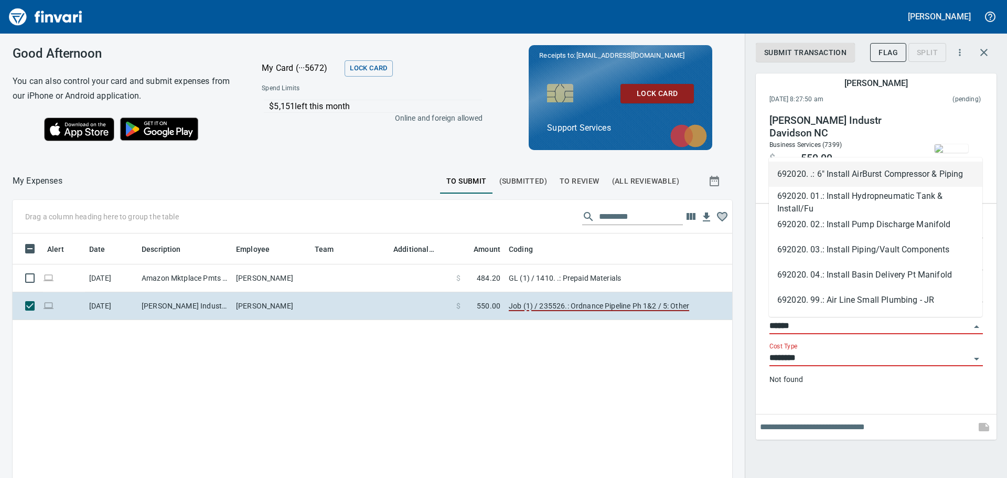
click at [834, 180] on li "692020. .: 6" Install AirBurst Compressor & Piping" at bounding box center [875, 174] width 213 height 25
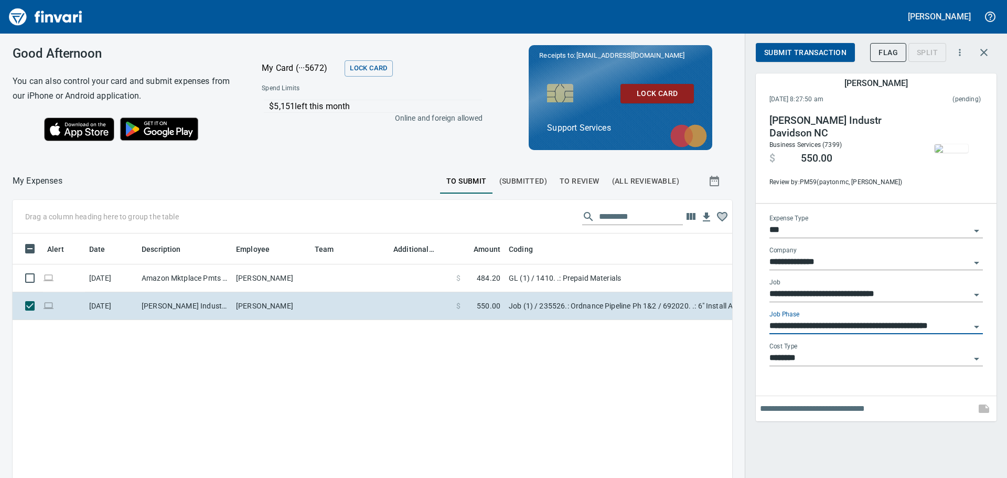
type input "**********"
click at [809, 354] on input "********" at bounding box center [869, 358] width 201 height 15
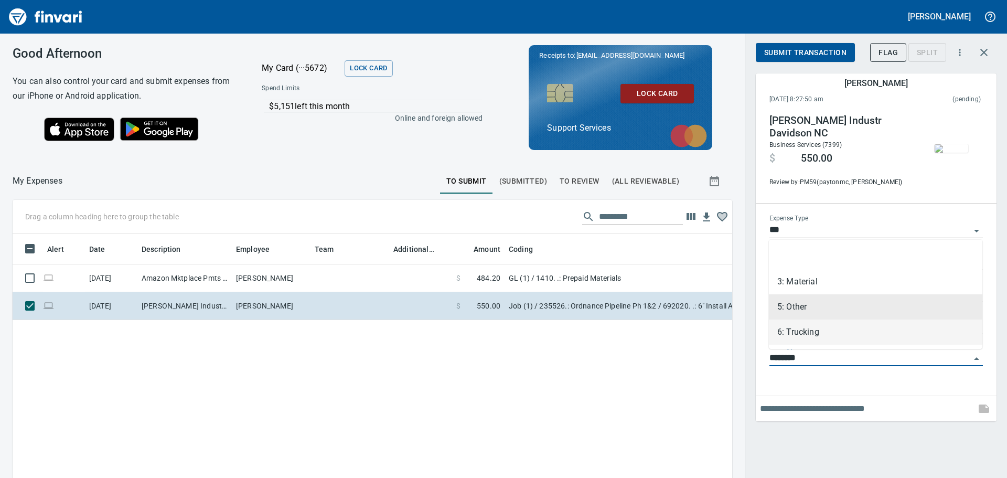
click at [818, 395] on hr at bounding box center [876, 395] width 241 height 1
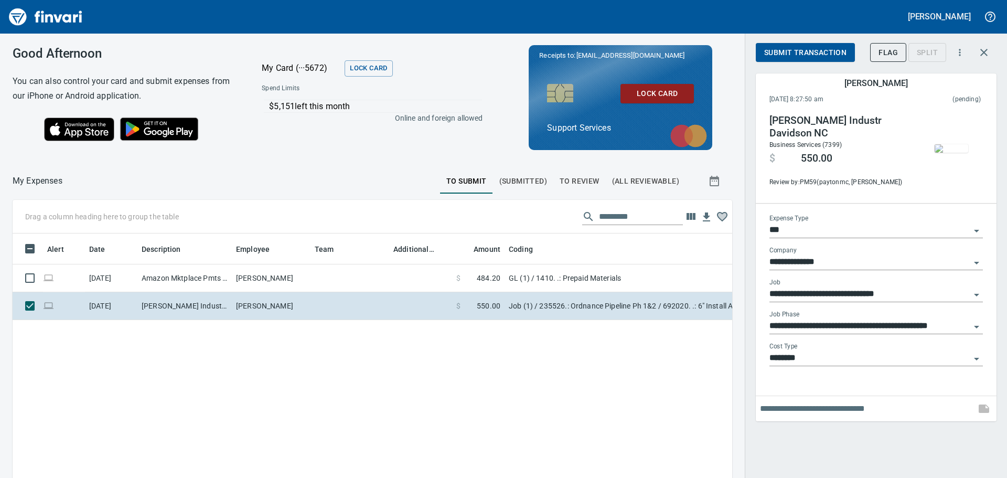
click at [817, 405] on input "text" at bounding box center [865, 408] width 211 height 17
type input "**********"
drag, startPoint x: 760, startPoint y: 413, endPoint x: 984, endPoint y: 406, distance: 224.1
click at [984, 406] on icon "button" at bounding box center [984, 408] width 10 height 8
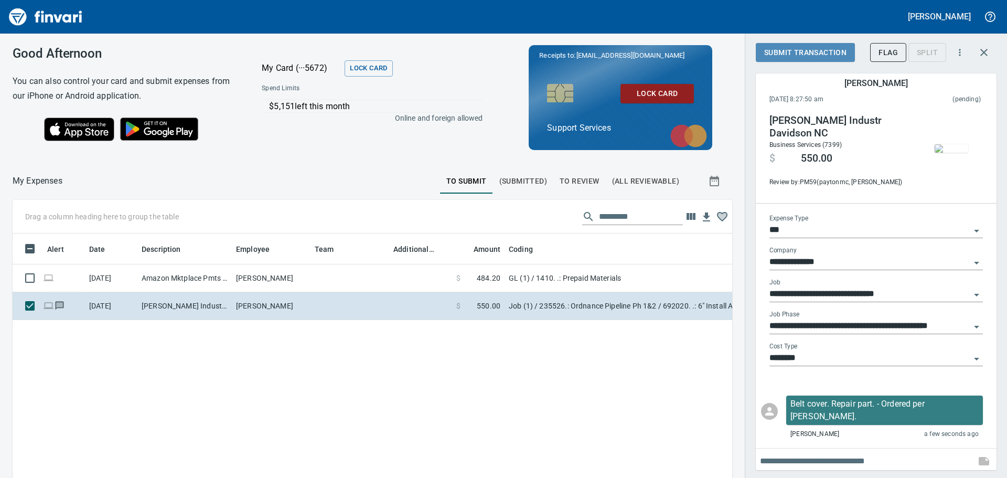
click at [822, 51] on span "Submit Transaction" at bounding box center [805, 52] width 82 height 13
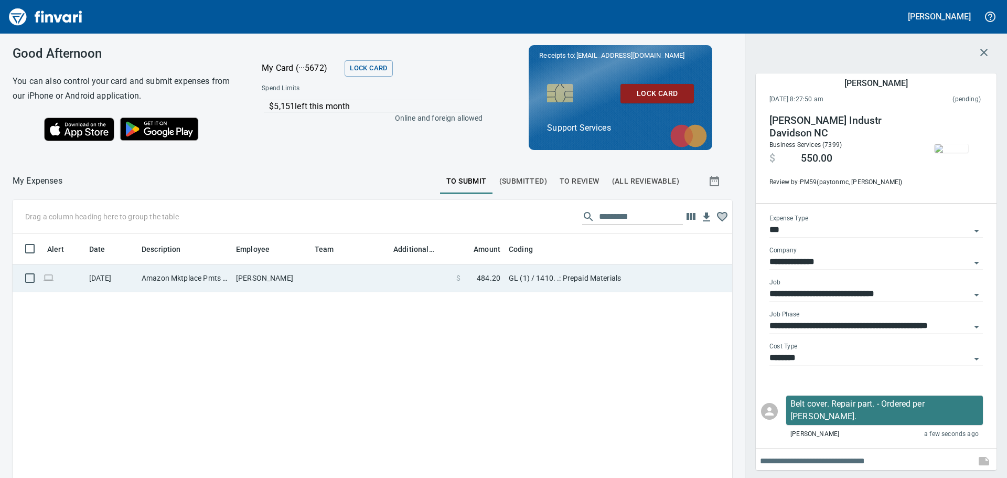
click at [415, 281] on td at bounding box center [420, 278] width 63 height 28
type input "**"
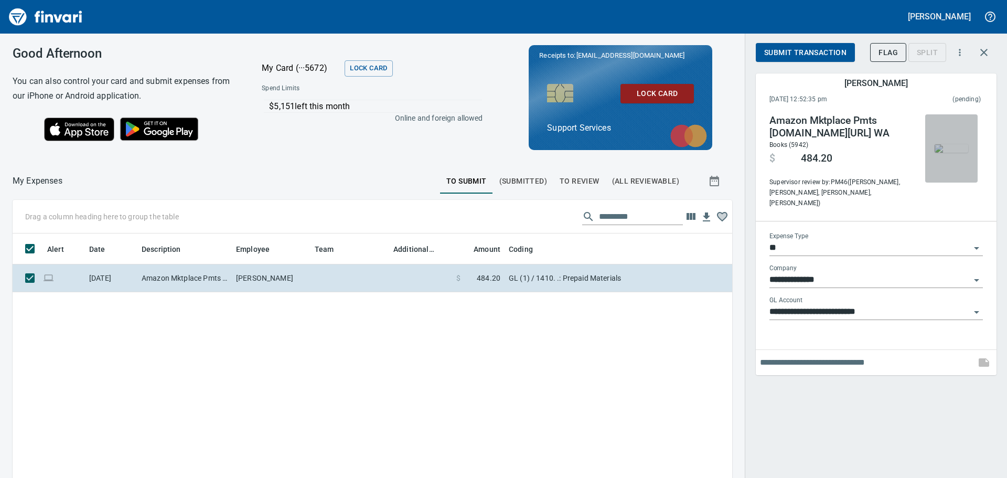
click at [951, 152] on img "button" at bounding box center [952, 148] width 34 height 8
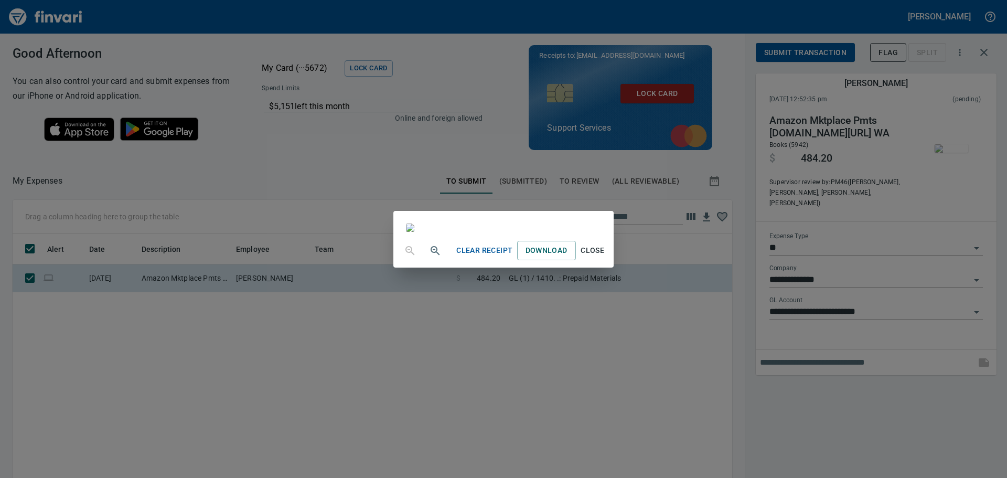
click at [845, 357] on div "Clear Receipt Download Close" at bounding box center [503, 239] width 1007 height 478
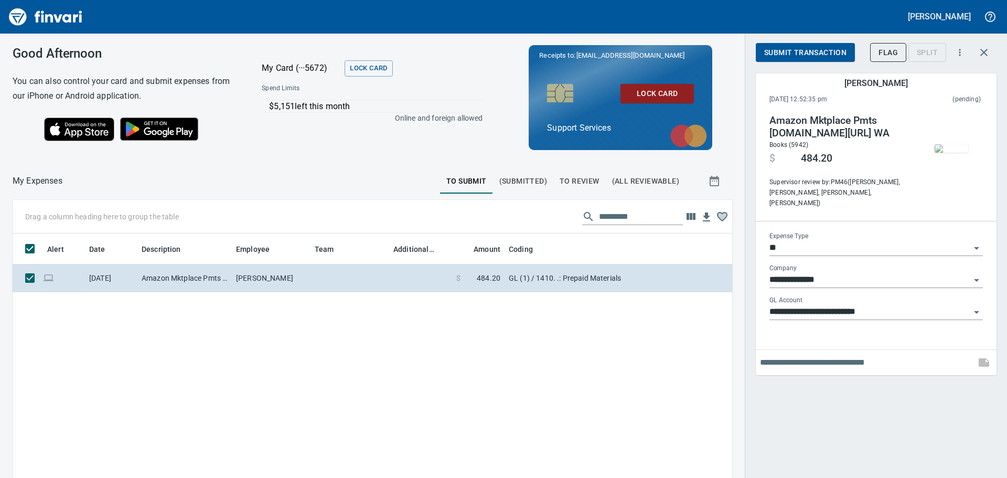
click at [812, 360] on div at bounding box center [876, 362] width 241 height 25
click at [812, 357] on input "text" at bounding box center [865, 362] width 211 height 17
type input "**********"
click at [807, 52] on span "Submit Transaction" at bounding box center [805, 52] width 82 height 13
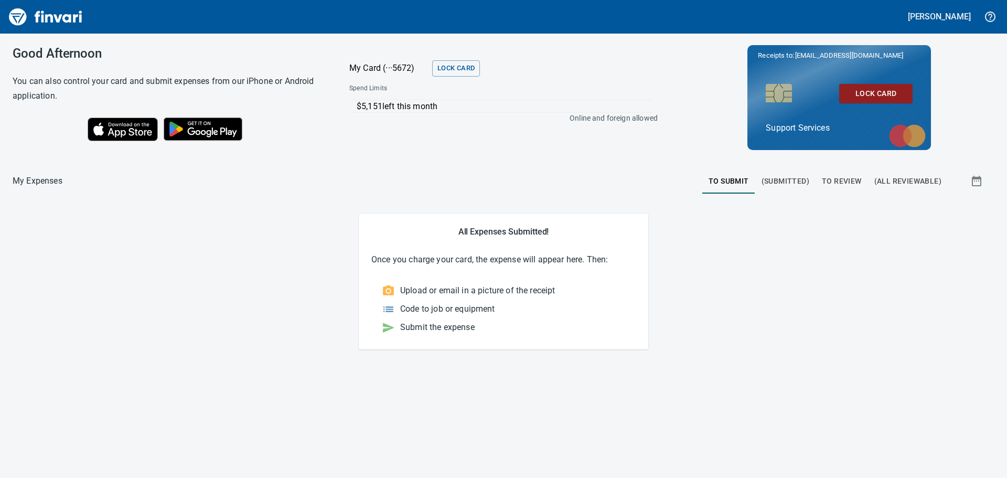
click at [769, 184] on span "(Submitted)" at bounding box center [785, 181] width 48 height 13
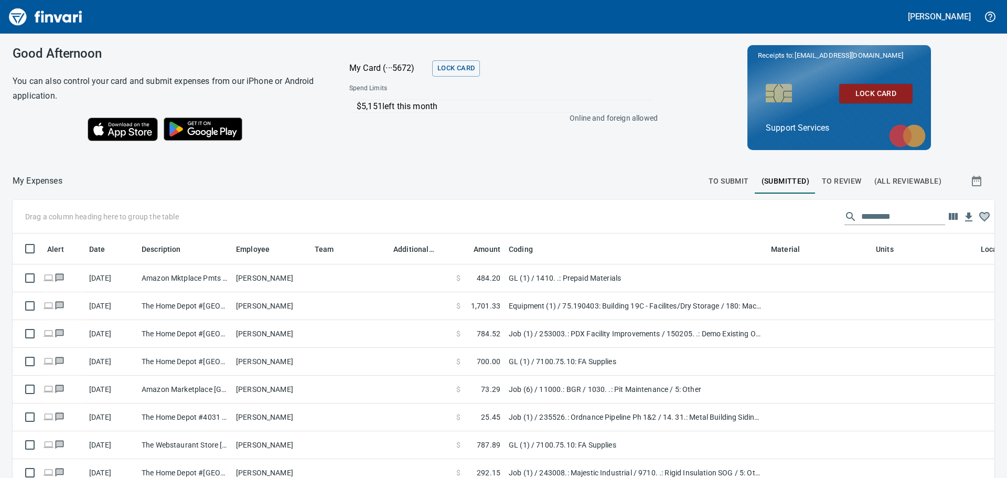
scroll to position [347, 958]
click at [829, 185] on span "To Review" at bounding box center [842, 181] width 40 height 13
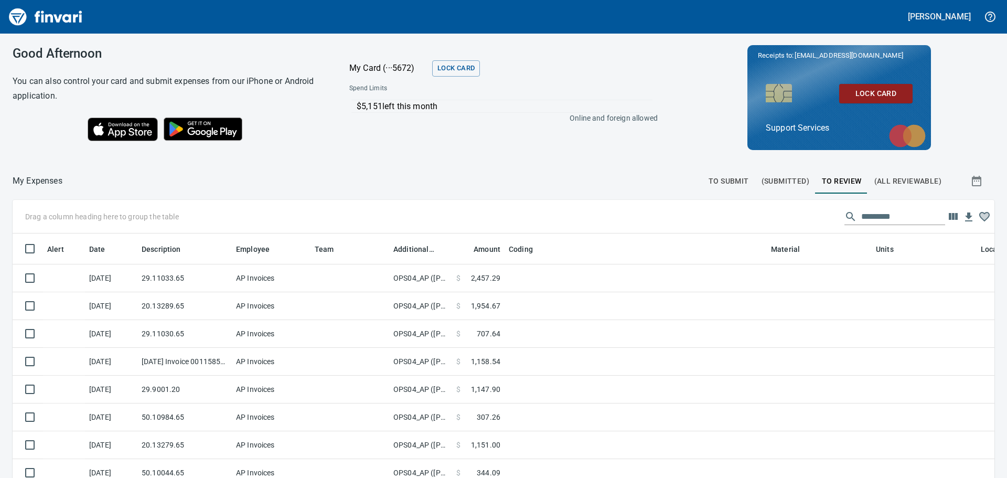
scroll to position [347, 958]
click at [735, 185] on span "To Submit" at bounding box center [729, 181] width 40 height 13
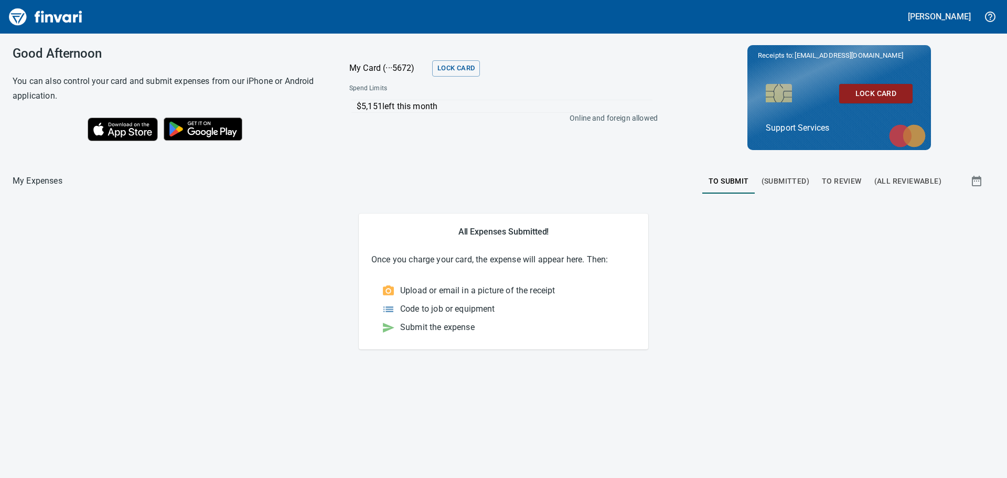
drag, startPoint x: 735, startPoint y: 185, endPoint x: 664, endPoint y: 169, distance: 73.0
click at [664, 169] on div at bounding box center [382, 180] width 640 height 25
click at [807, 180] on span "(Submitted)" at bounding box center [785, 181] width 48 height 13
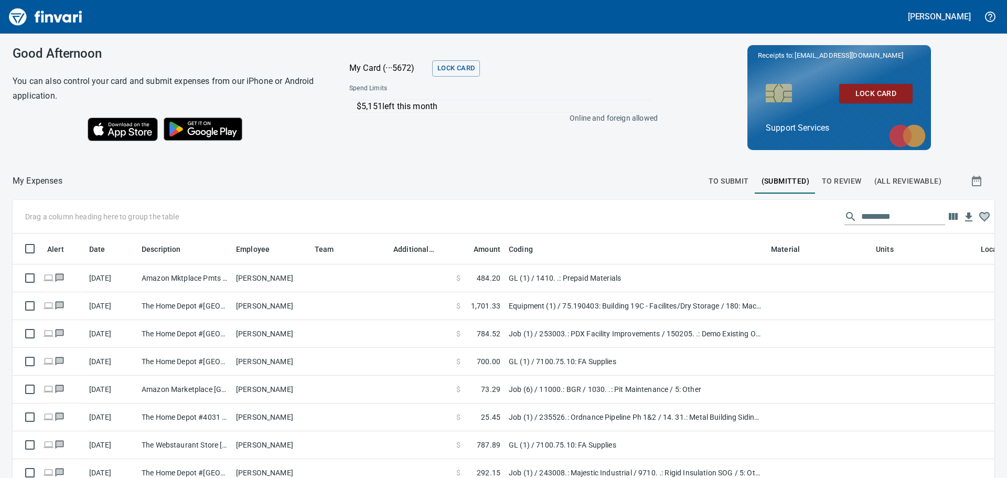
scroll to position [347, 958]
click at [822, 183] on span "To Review" at bounding box center [842, 181] width 40 height 13
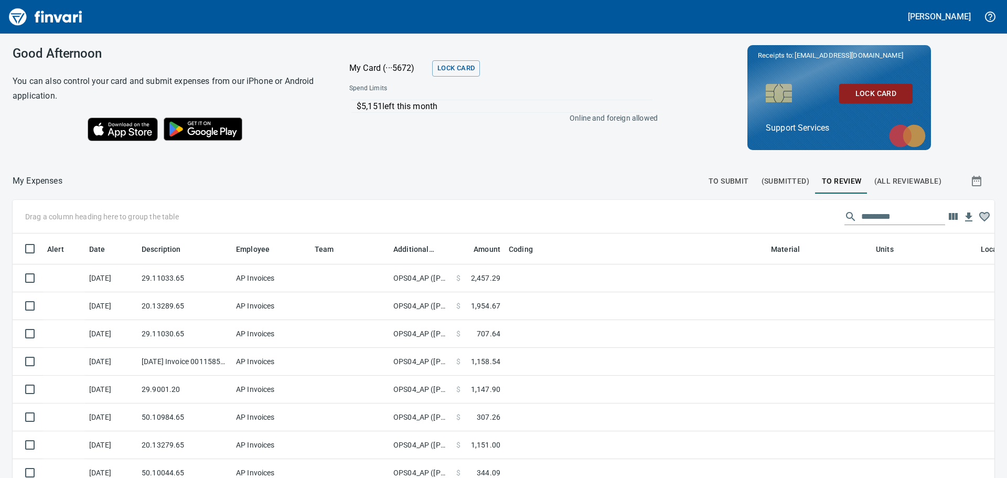
scroll to position [347, 958]
click at [740, 182] on span "To Submit" at bounding box center [729, 181] width 40 height 13
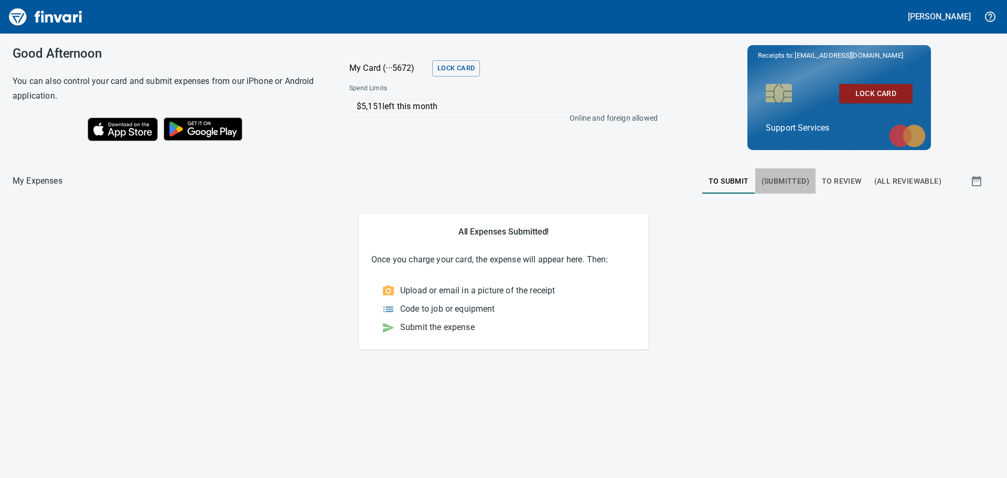
click at [775, 174] on button "(Submitted)" at bounding box center [785, 180] width 60 height 25
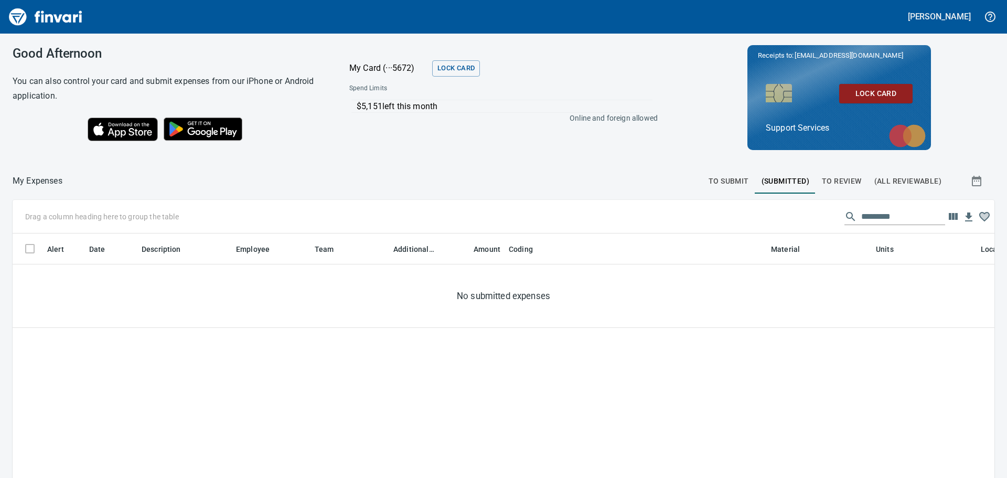
scroll to position [347, 966]
click at [852, 182] on span "To Review" at bounding box center [842, 181] width 40 height 13
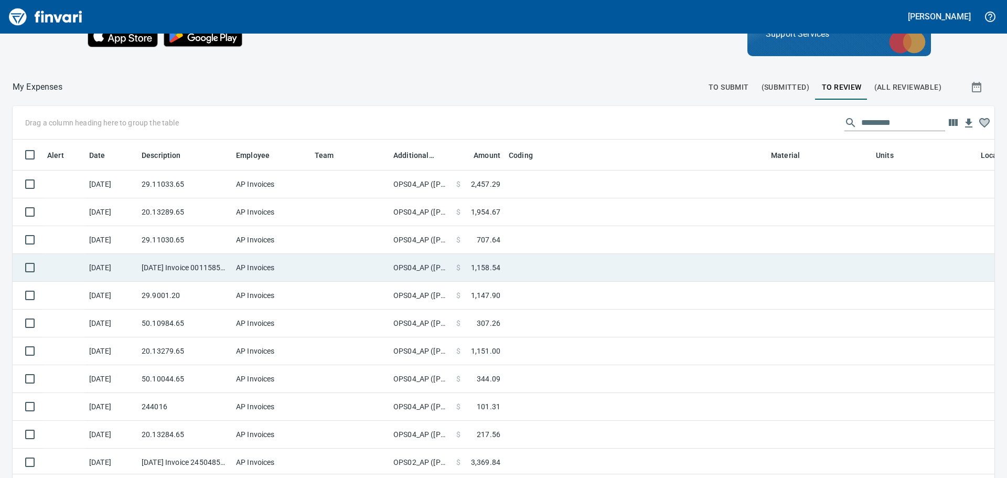
scroll to position [118, 0]
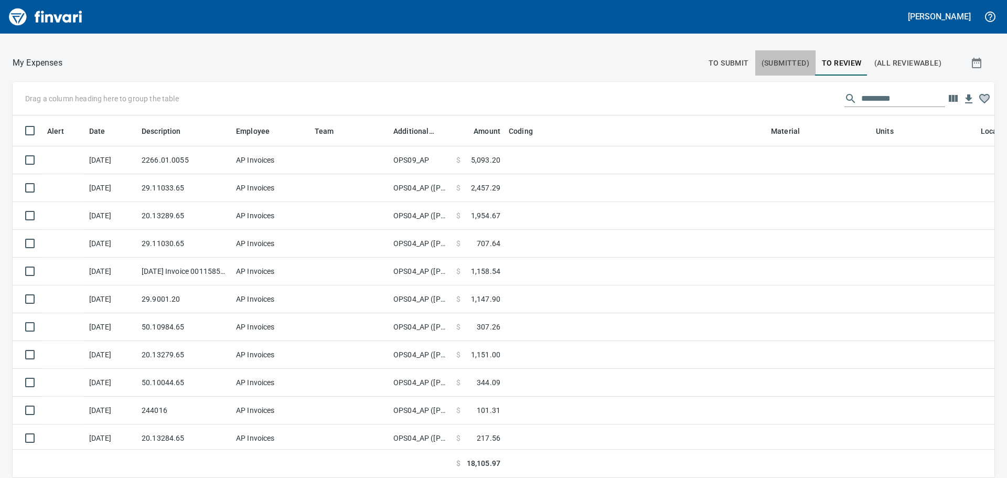
click at [771, 68] on span "(Submitted)" at bounding box center [785, 63] width 48 height 13
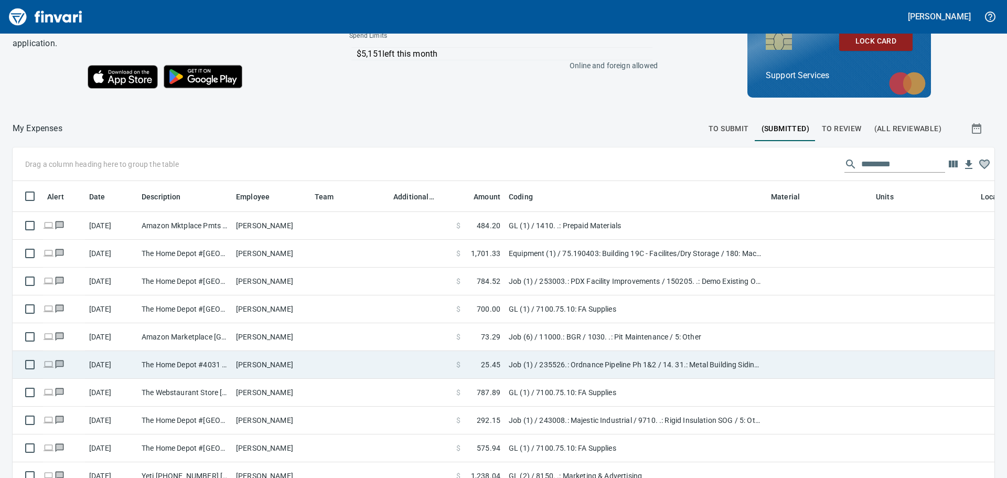
scroll to position [52, 0]
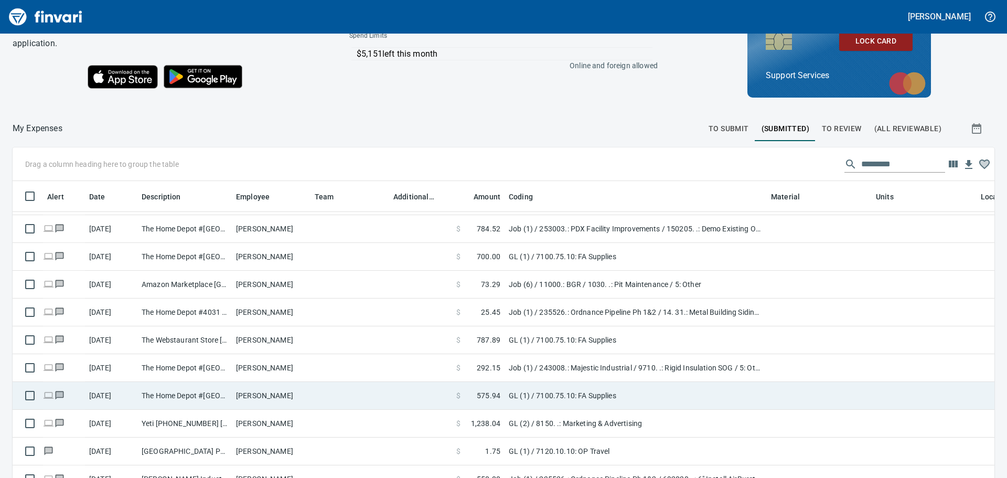
click at [390, 396] on td at bounding box center [420, 396] width 63 height 28
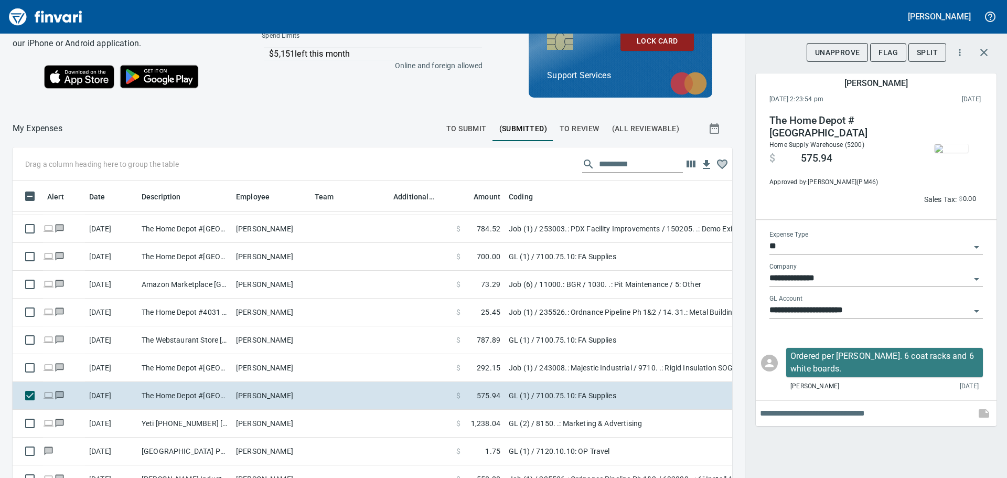
scroll to position [347, 696]
click at [947, 144] on img "button" at bounding box center [952, 148] width 34 height 8
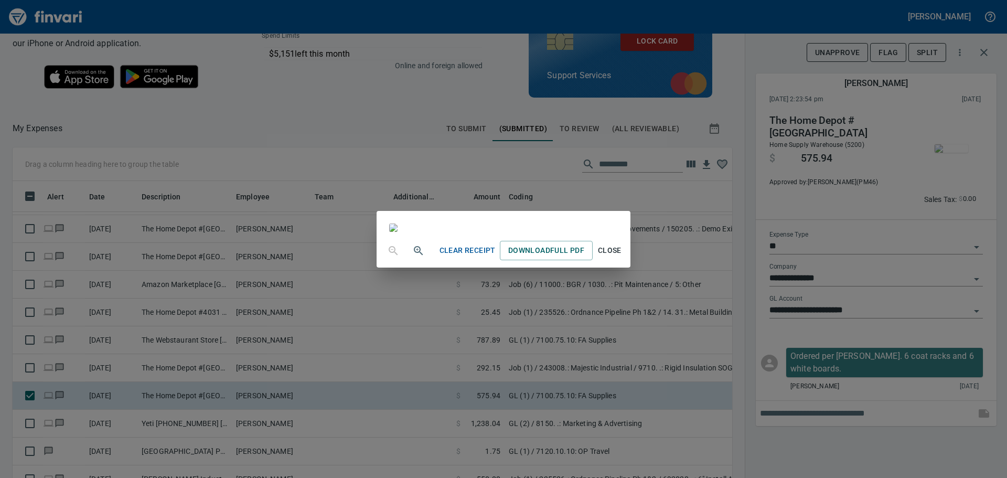
click at [758, 453] on div "Clear Receipt Download Full PDF Close" at bounding box center [503, 239] width 1007 height 478
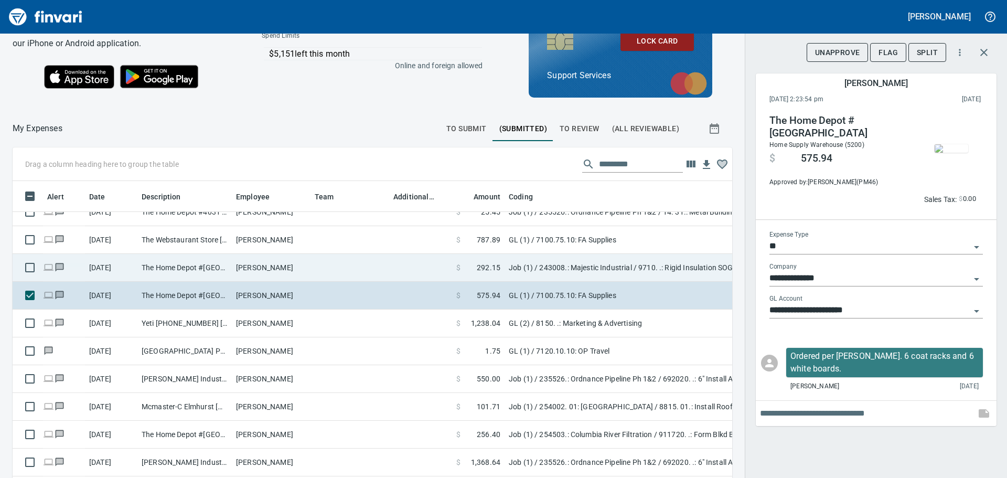
scroll to position [157, 0]
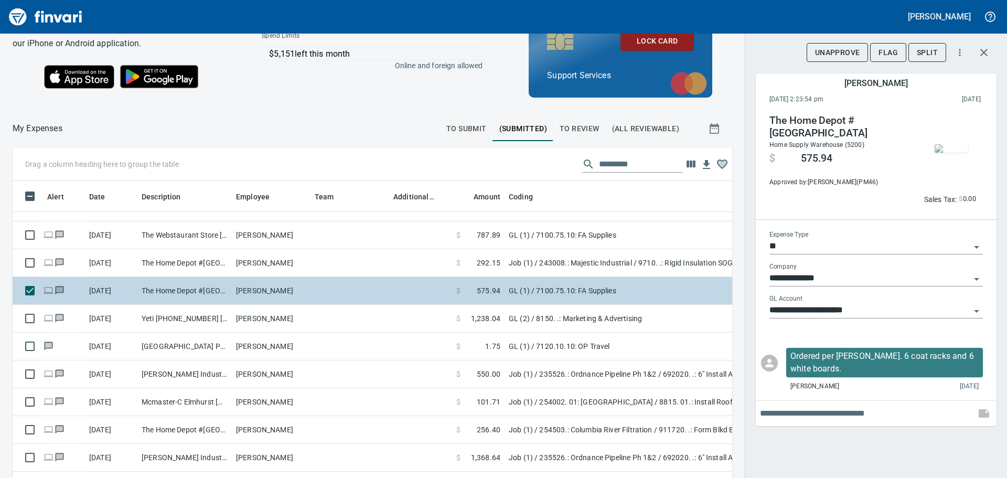
click at [376, 287] on td at bounding box center [349, 291] width 79 height 28
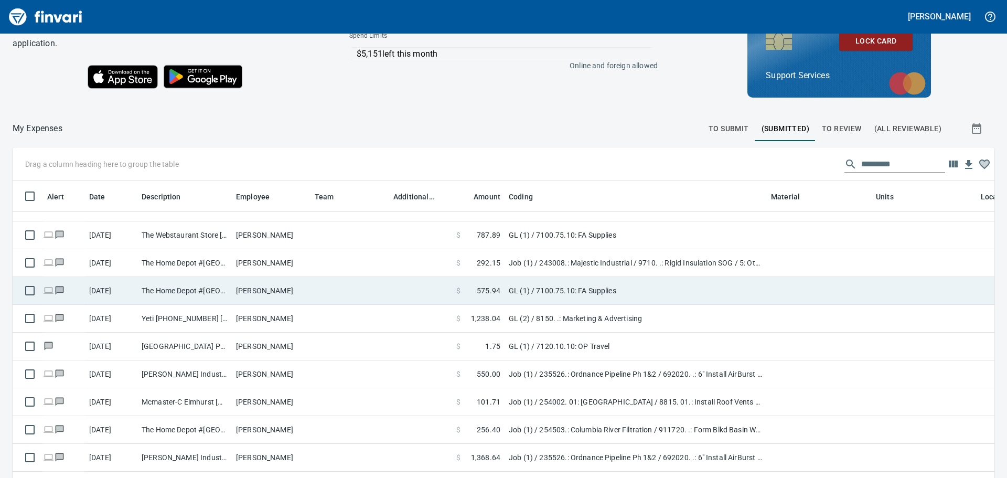
scroll to position [347, 957]
click at [281, 289] on td "[PERSON_NAME]" at bounding box center [271, 291] width 79 height 28
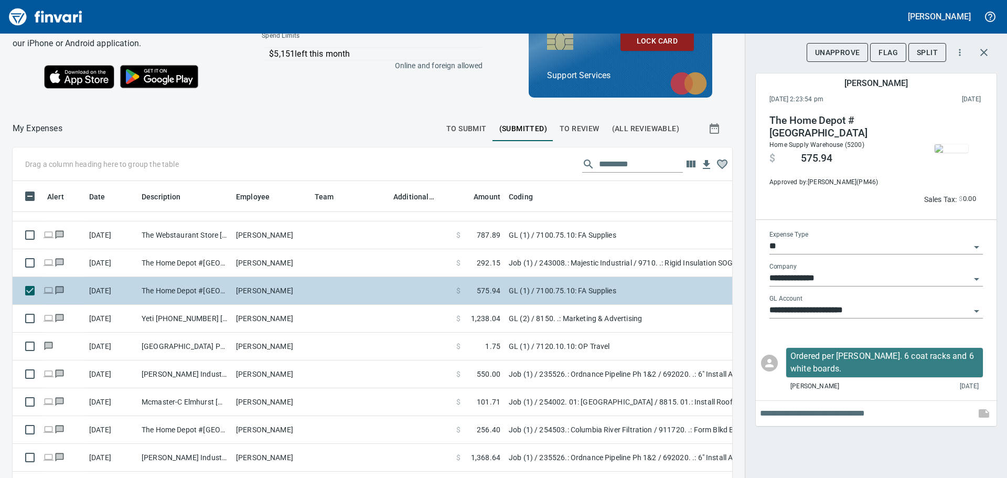
scroll to position [347, 696]
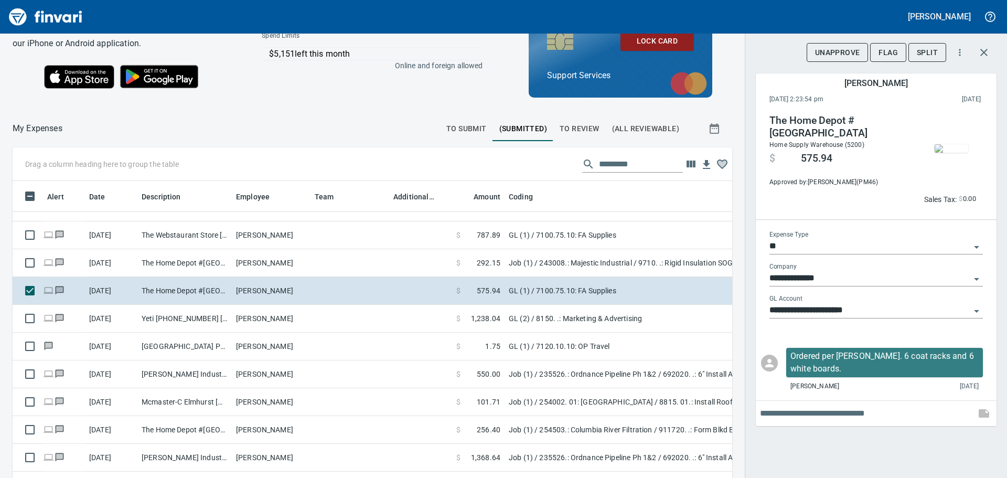
click at [951, 148] on img "button" at bounding box center [952, 148] width 34 height 8
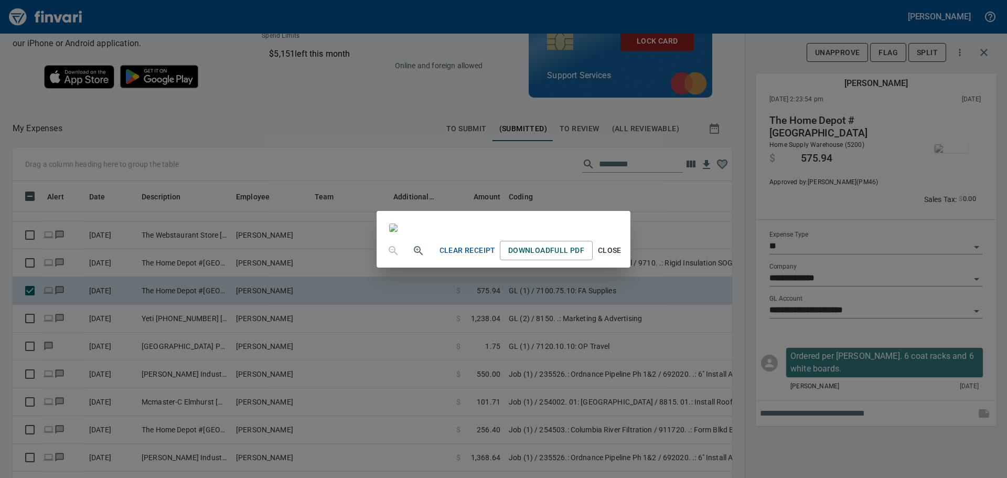
click at [864, 459] on div "Clear Receipt Download Full PDF Close" at bounding box center [503, 239] width 1007 height 478
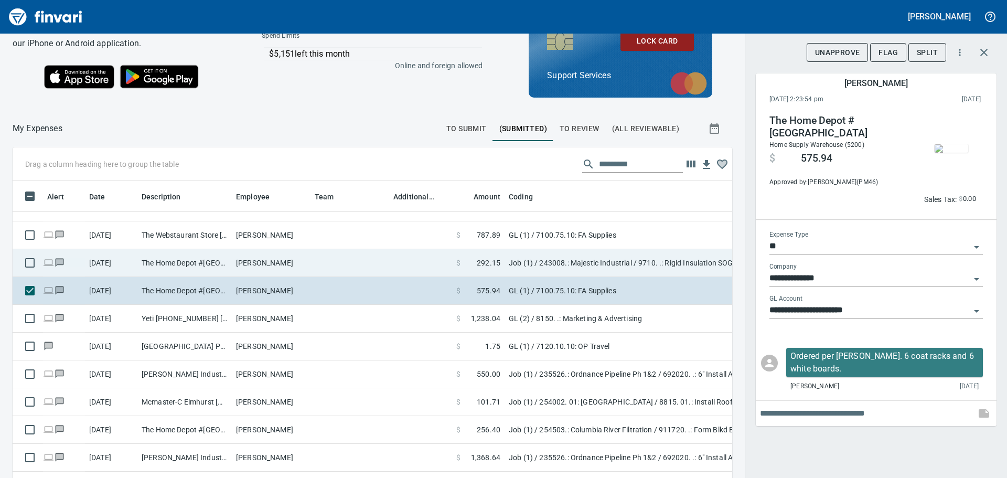
click at [192, 273] on td "The Home Depot #[GEOGRAPHIC_DATA]" at bounding box center [184, 263] width 94 height 28
type input "***"
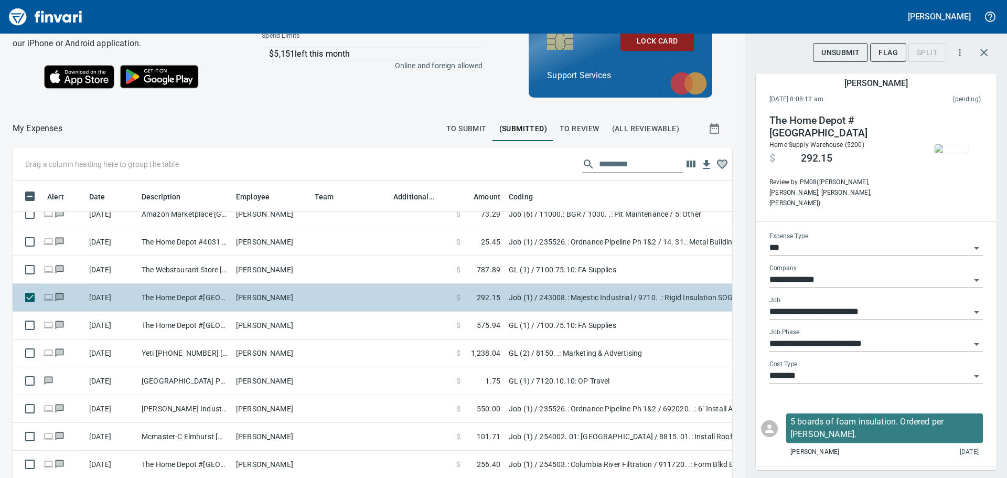
scroll to position [105, 0]
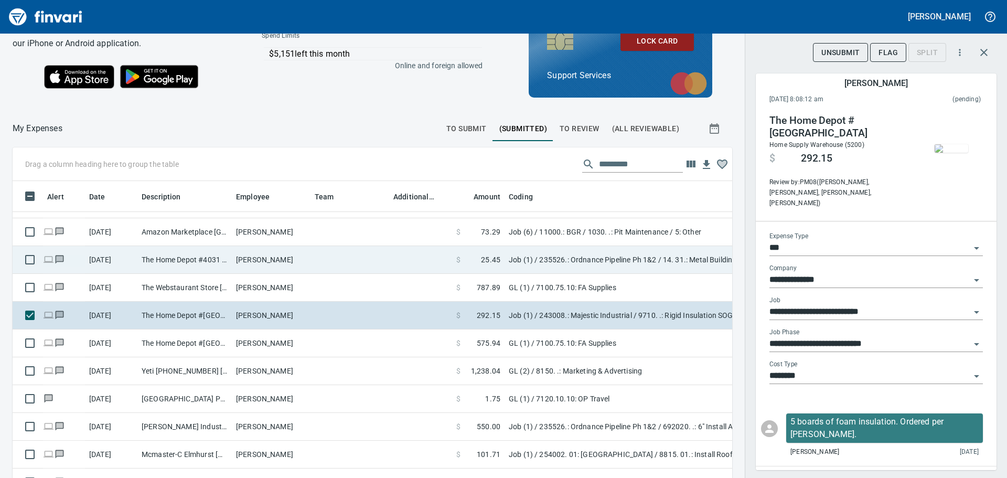
click at [181, 261] on td "The Home Depot #4031 Hermiston OR" at bounding box center [184, 260] width 94 height 28
type input "**********"
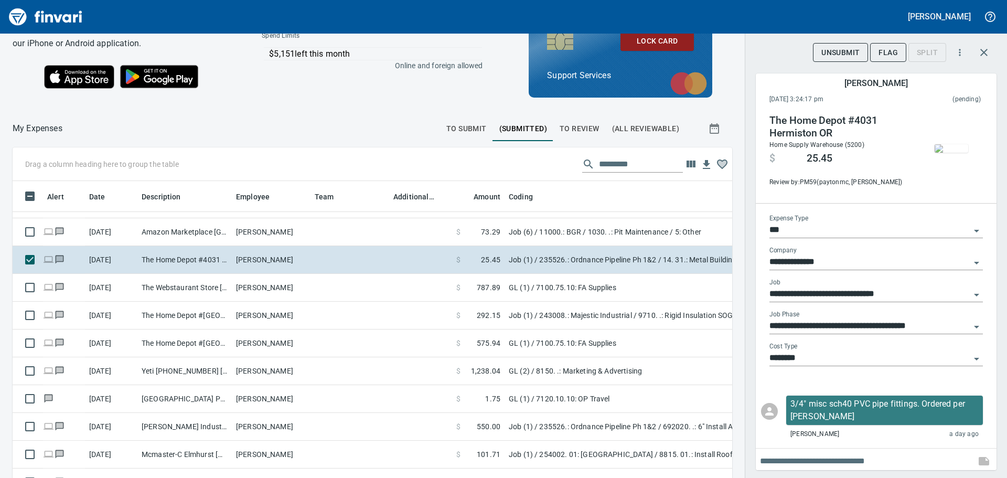
click at [951, 144] on img "button" at bounding box center [952, 148] width 34 height 8
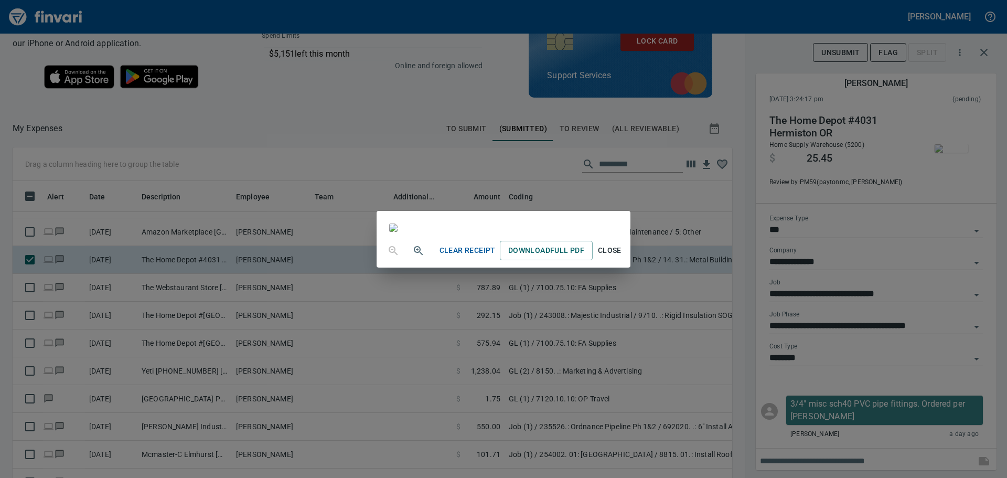
scroll to position [87, 0]
click at [241, 116] on div "Clear Receipt Download Full PDF Close" at bounding box center [503, 239] width 1007 height 478
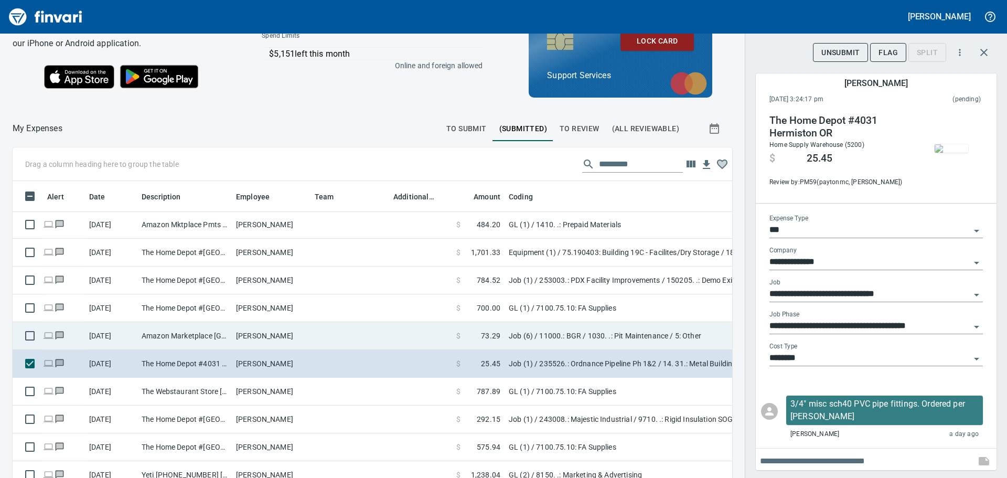
scroll to position [0, 0]
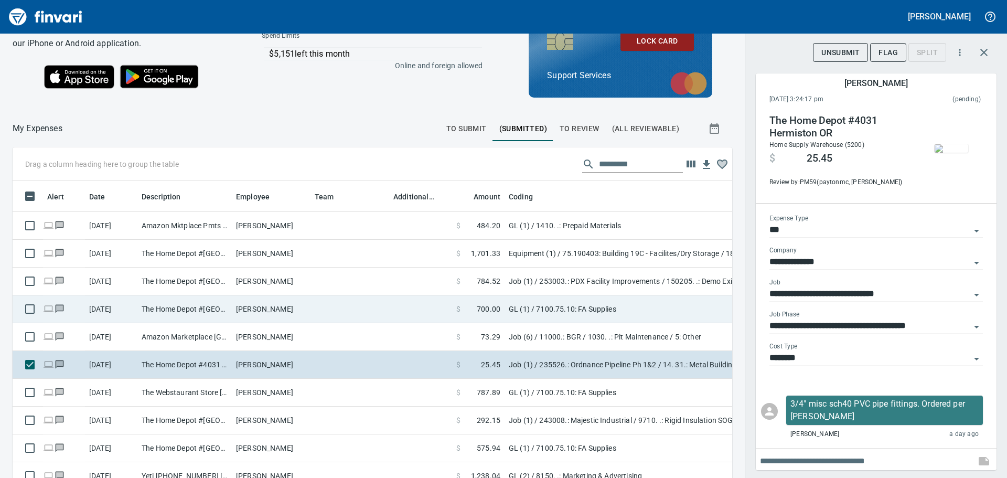
click at [173, 309] on td "The Home Depot #[GEOGRAPHIC_DATA]" at bounding box center [184, 309] width 94 height 28
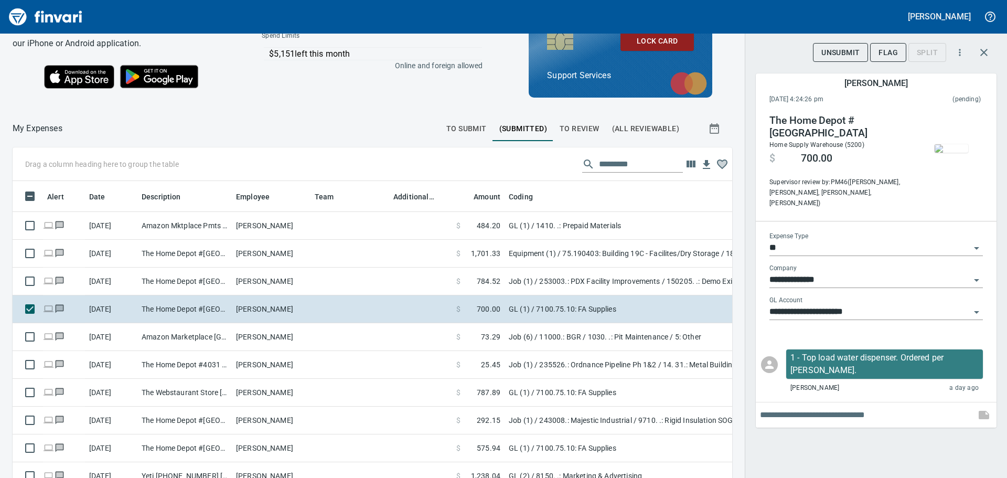
click at [961, 144] on img "button" at bounding box center [952, 148] width 34 height 8
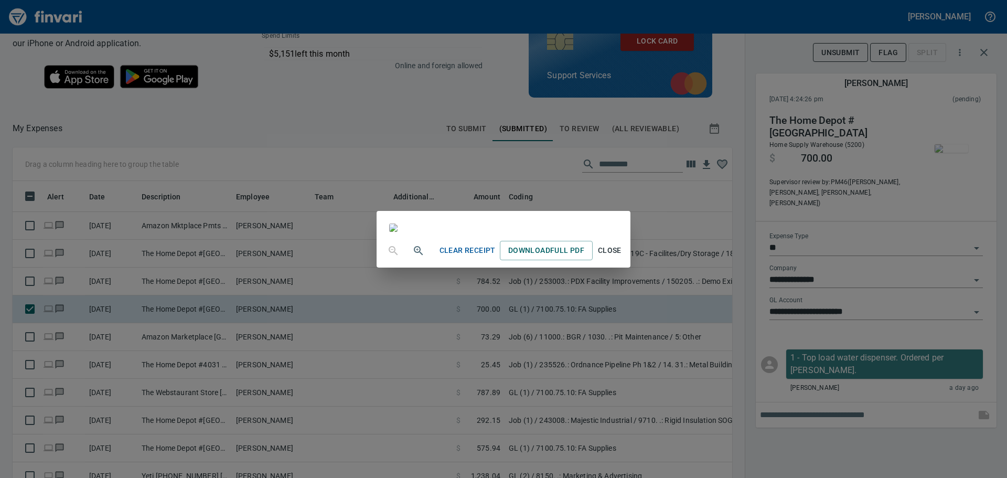
click at [822, 457] on div "Clear Receipt Download Full PDF Close" at bounding box center [503, 239] width 1007 height 478
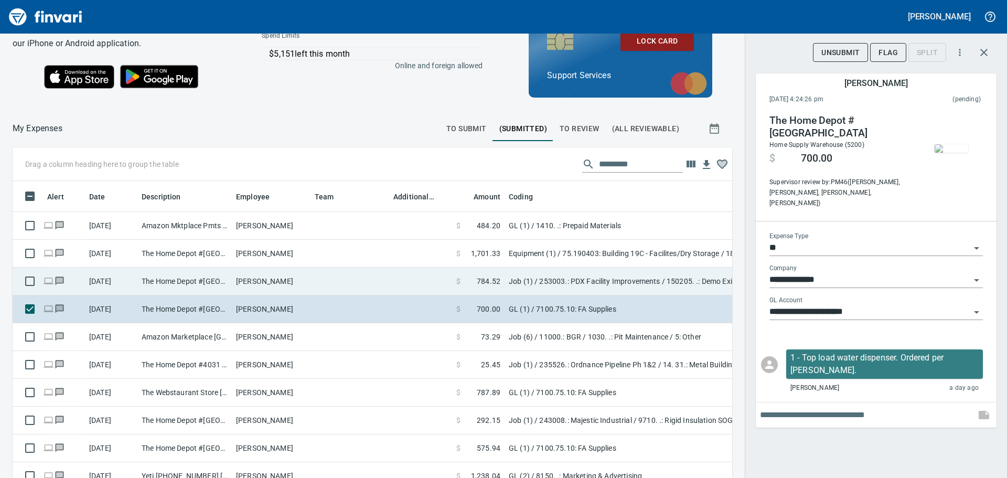
click at [306, 282] on td "[PERSON_NAME]" at bounding box center [271, 281] width 79 height 28
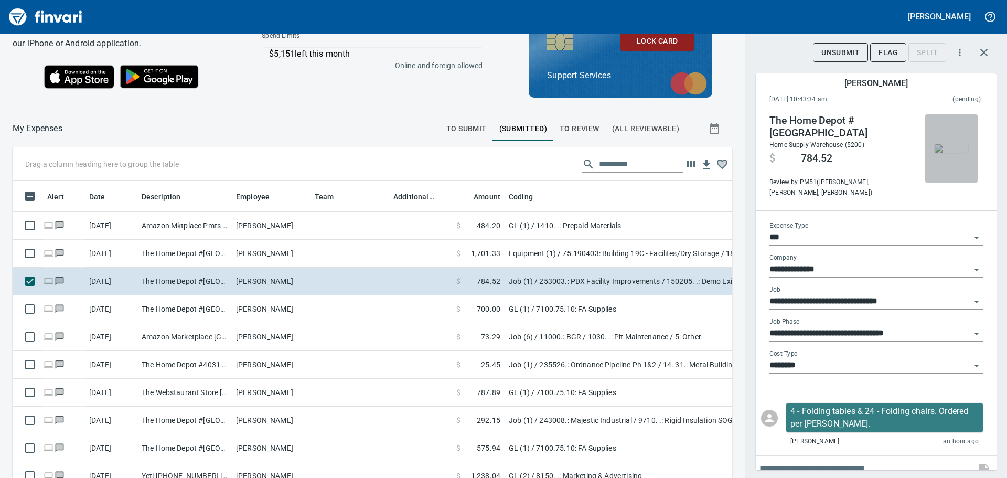
click at [953, 144] on img "button" at bounding box center [952, 148] width 34 height 8
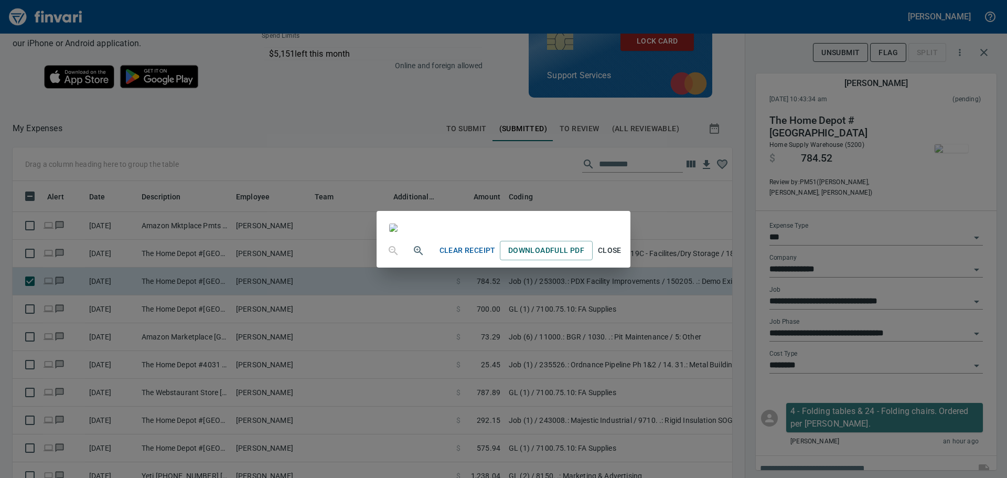
scroll to position [105, 0]
click at [743, 192] on div "Clear Receipt Download Full PDF Close" at bounding box center [503, 239] width 1007 height 478
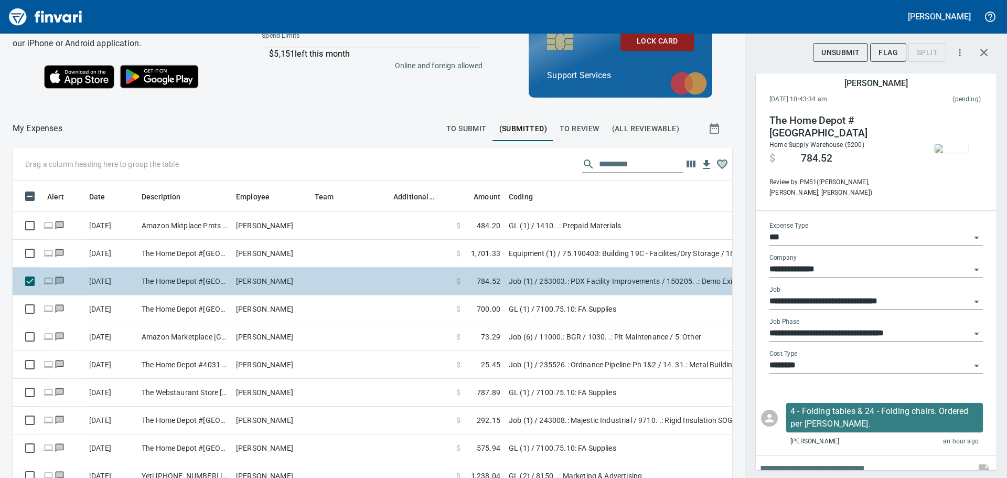
scroll to position [0, 0]
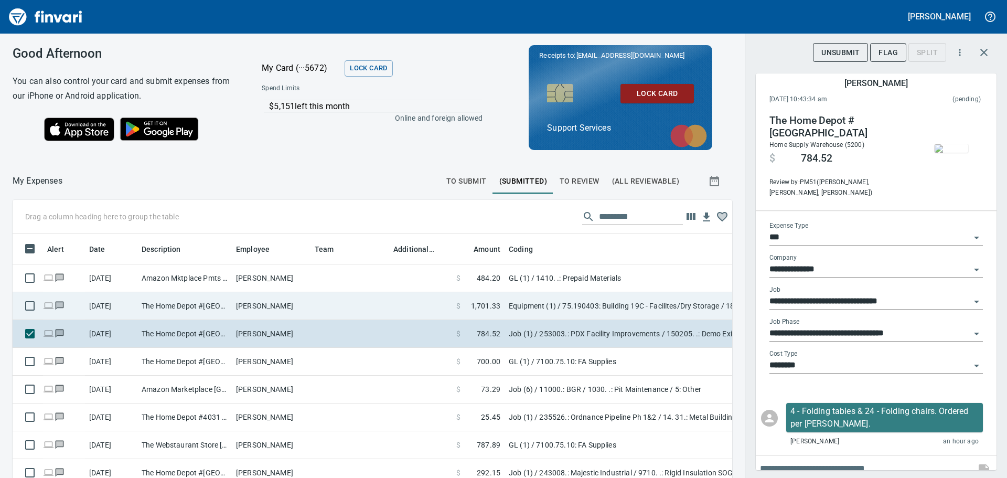
click at [292, 303] on td "[PERSON_NAME]" at bounding box center [271, 306] width 79 height 28
type input "*********"
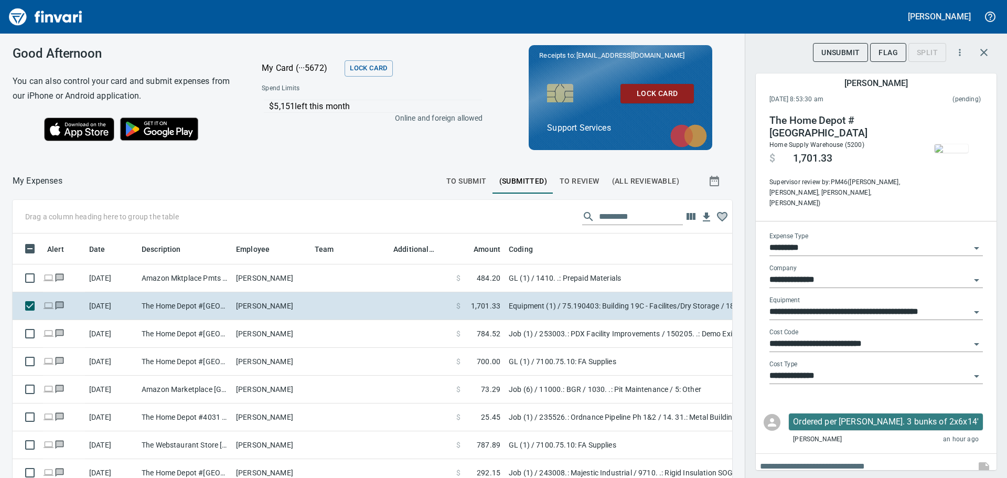
scroll to position [347, 696]
click at [944, 144] on img "button" at bounding box center [952, 148] width 34 height 8
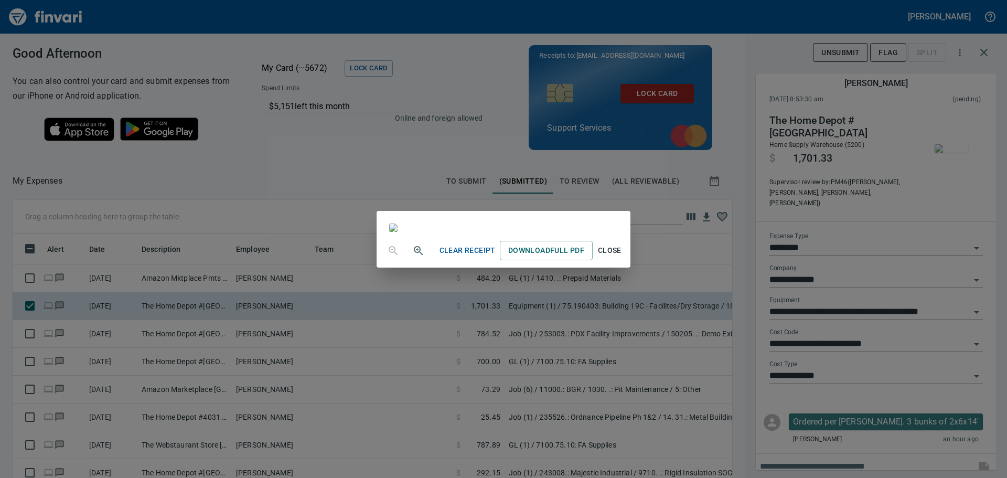
click at [749, 209] on div "Clear Receipt Download Full PDF Close" at bounding box center [503, 239] width 1007 height 478
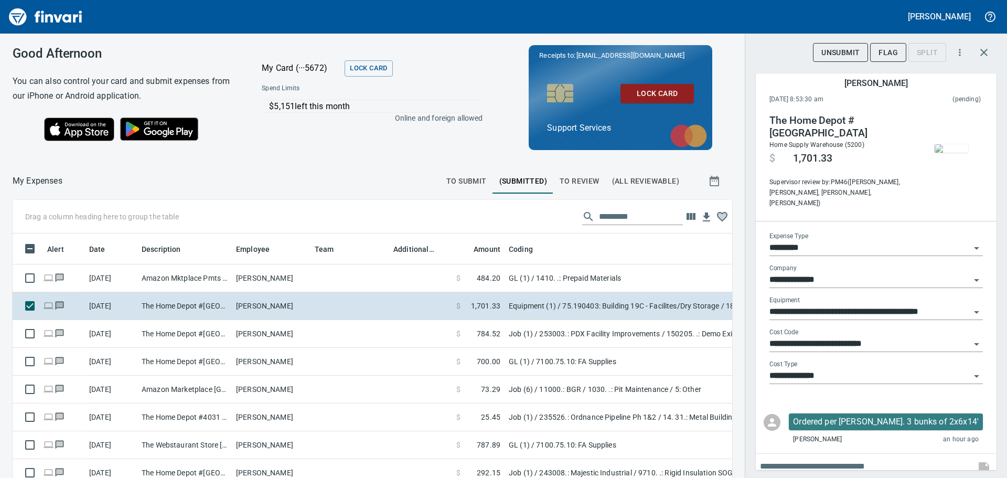
click at [739, 367] on div "Drag a column heading here to group the table Alert Date Description Employee T…" at bounding box center [503, 398] width 1007 height 396
click at [736, 382] on div "Drag a column heading here to group the table Alert Date Description Employee T…" at bounding box center [503, 398] width 1007 height 396
click at [979, 52] on icon "button" at bounding box center [984, 52] width 13 height 13
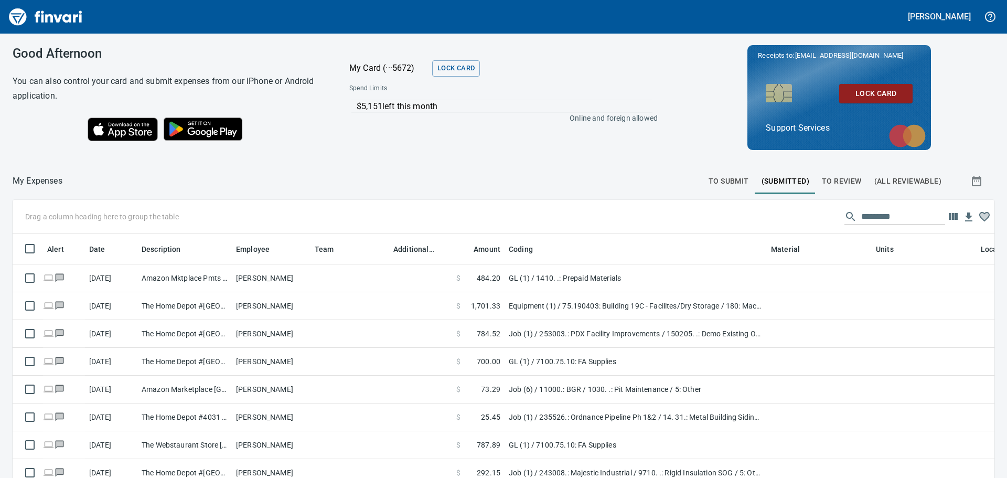
scroll to position [347, 957]
